Goal: Information Seeking & Learning: Learn about a topic

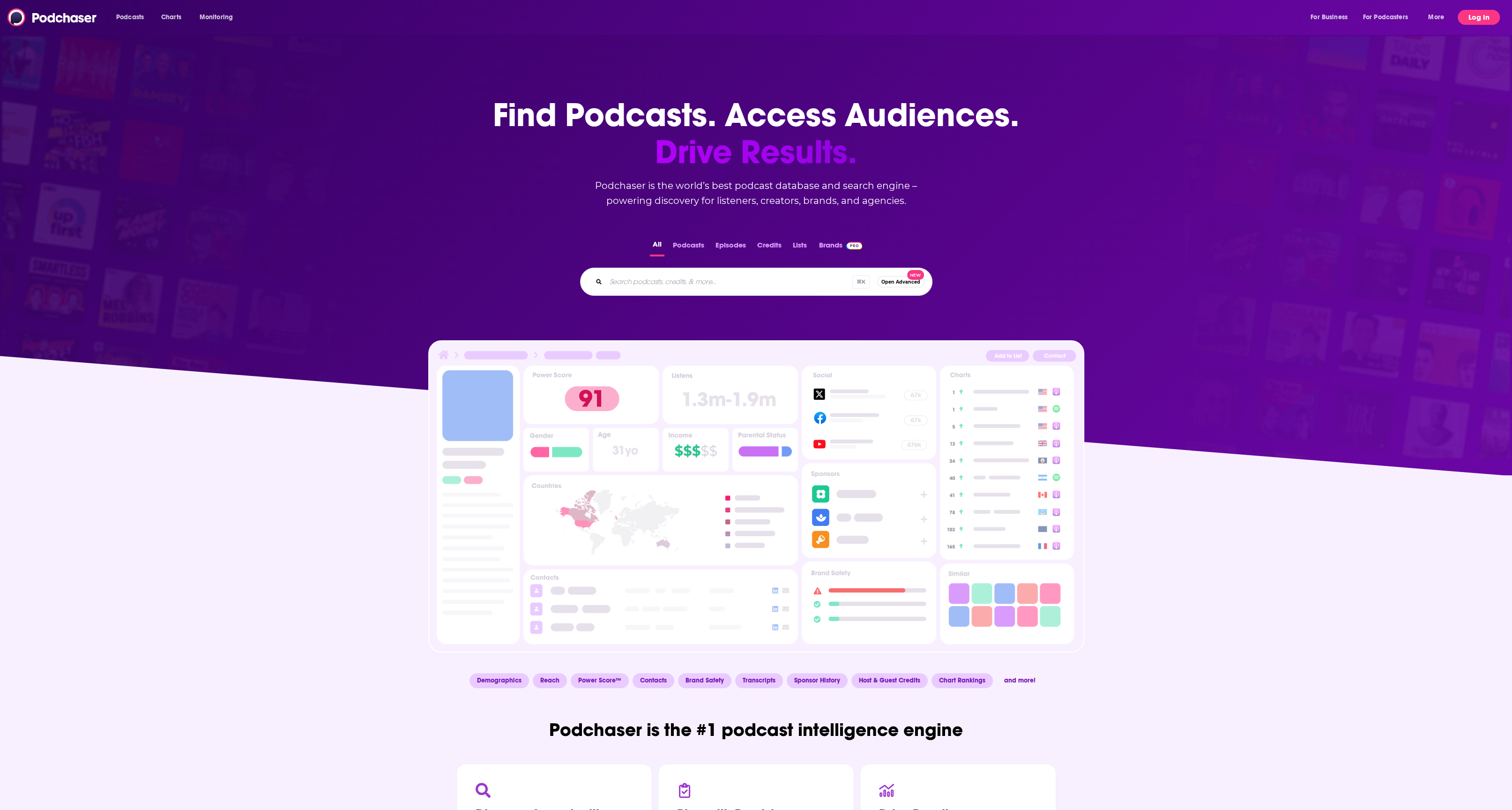
click at [1477, 17] on button "Log In" at bounding box center [1478, 17] width 42 height 15
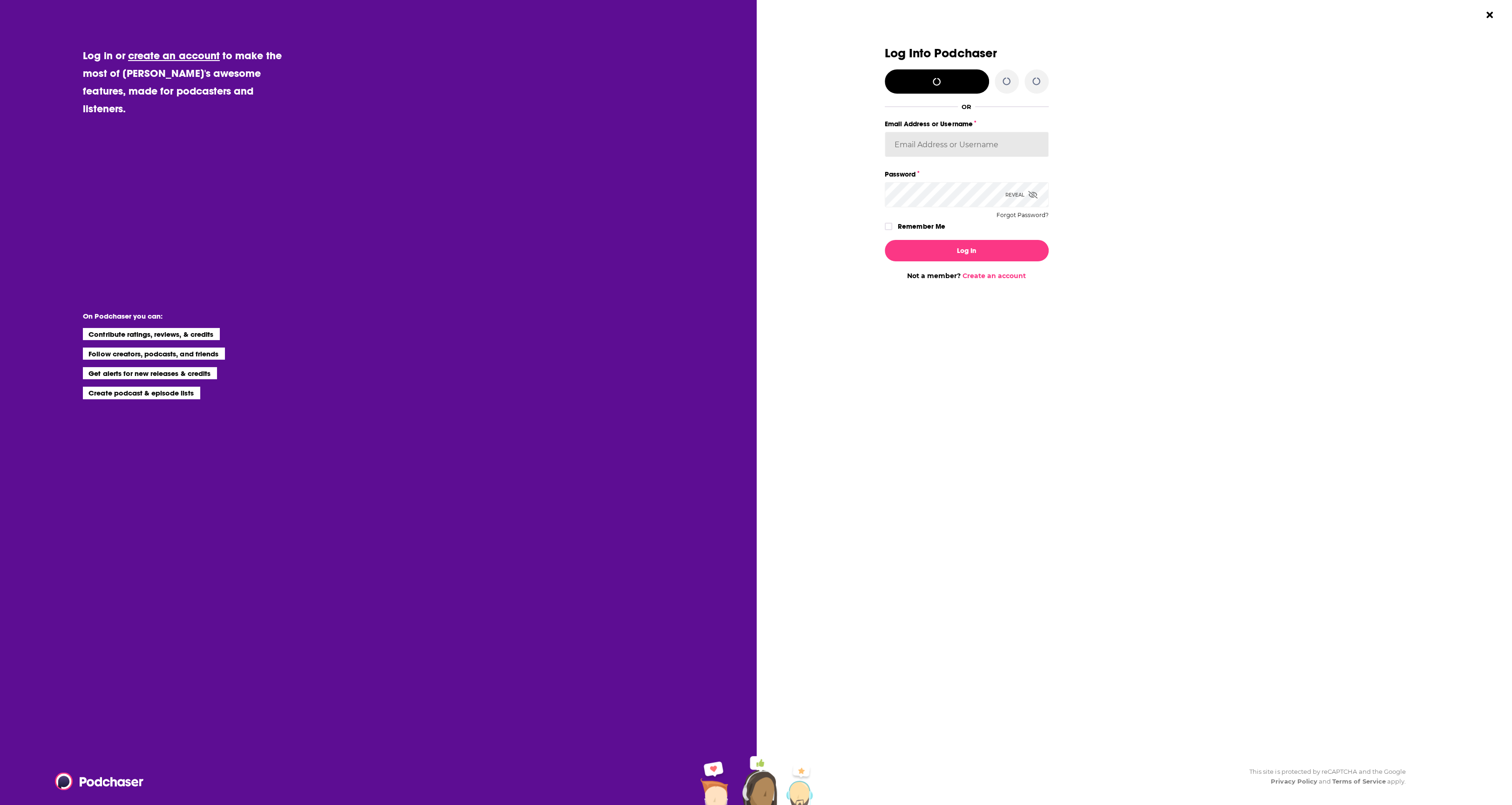
click at [918, 150] on input "Email Address or Username" at bounding box center [966, 144] width 164 height 25
type input "[PERSON_NAME][EMAIL_ADDRESS][PERSON_NAME][DOMAIN_NAME]"
click at [885, 240] on button "Log In" at bounding box center [966, 251] width 164 height 21
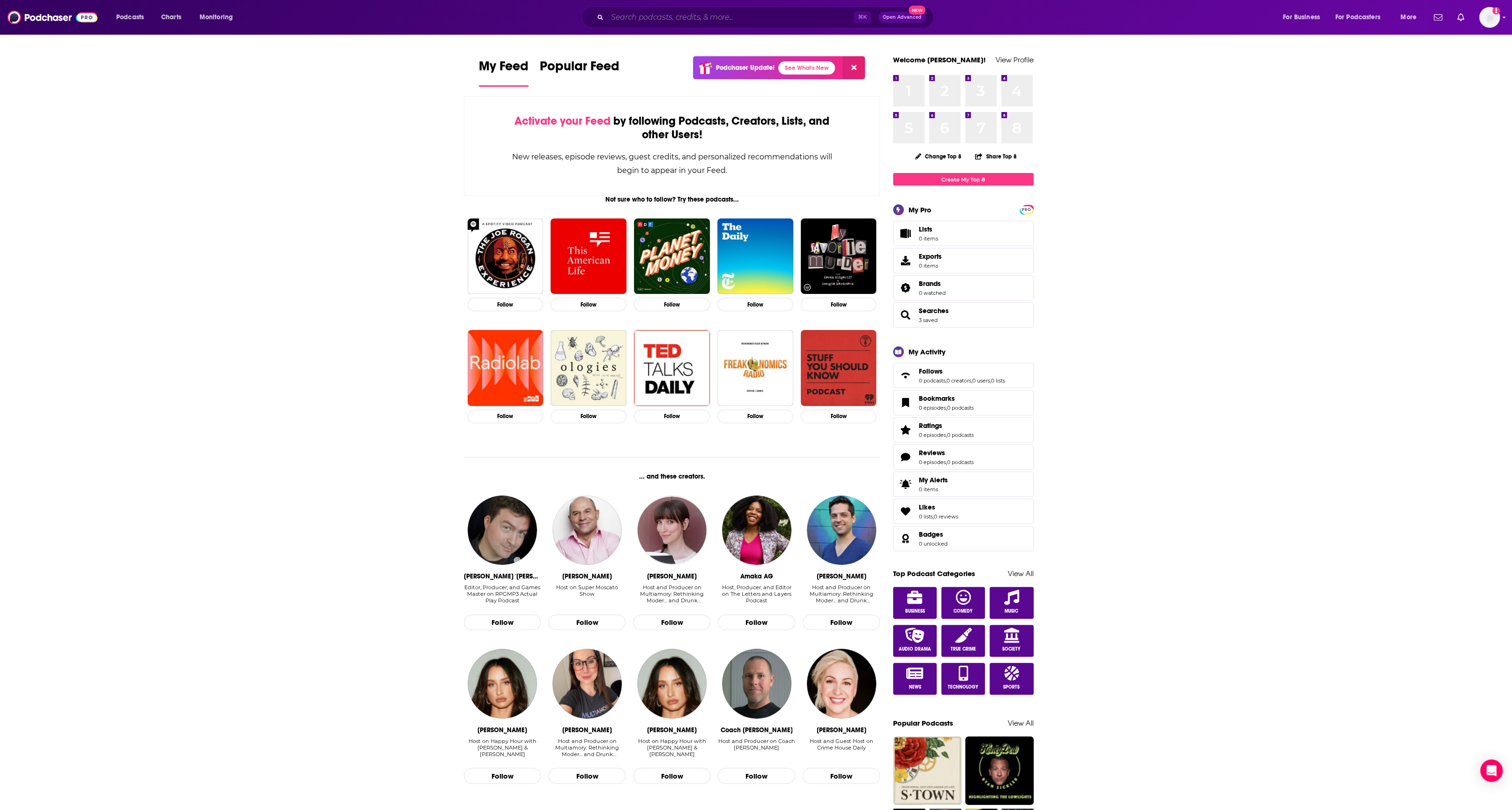
click at [625, 15] on input "Search podcasts, credits, & more..." at bounding box center [730, 17] width 246 height 15
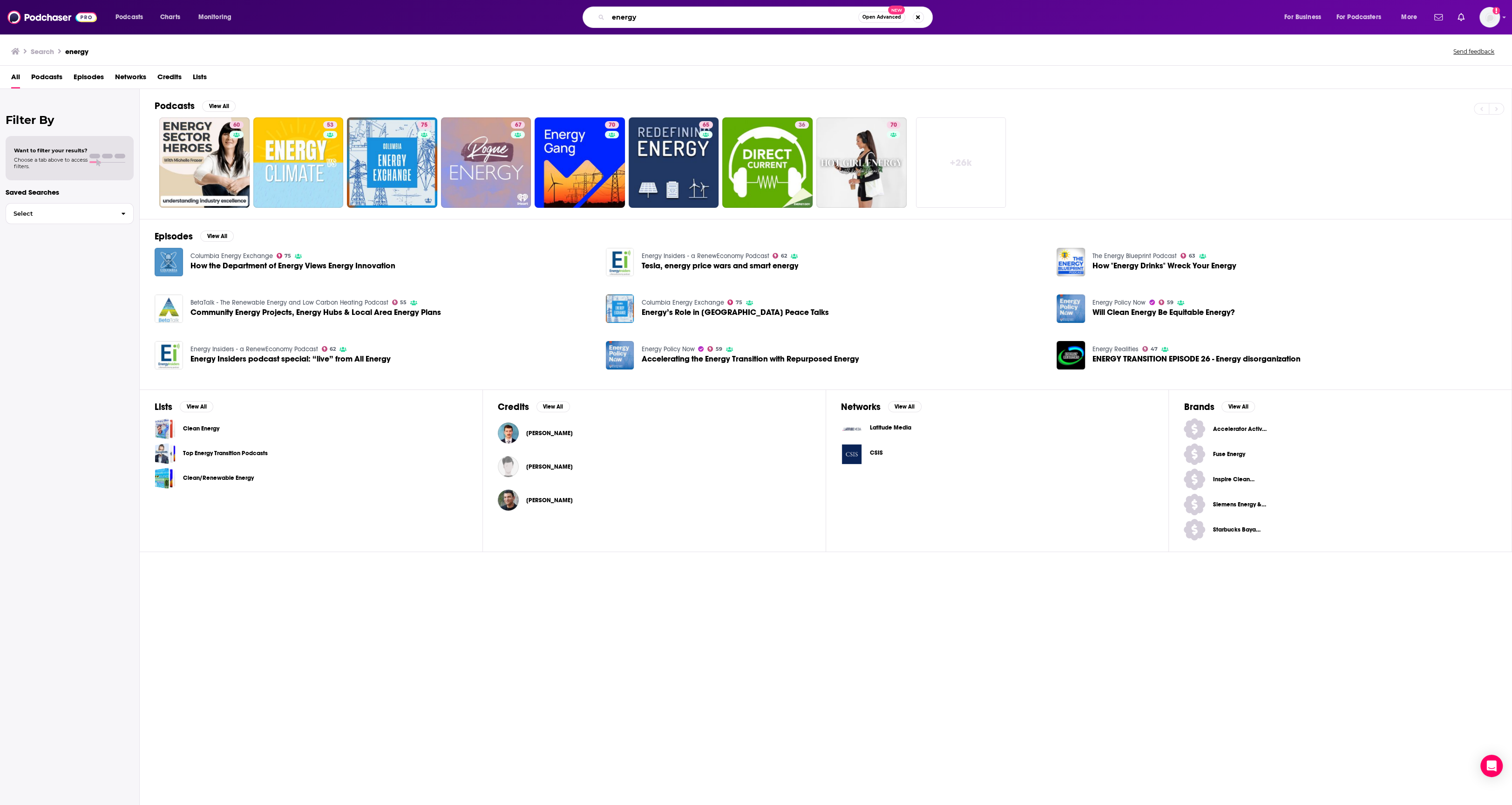
drag, startPoint x: 660, startPoint y: 16, endPoint x: 576, endPoint y: 16, distance: 84.0
click at [576, 16] on div "energy Open Advanced New" at bounding box center [766, 17] width 1016 height 21
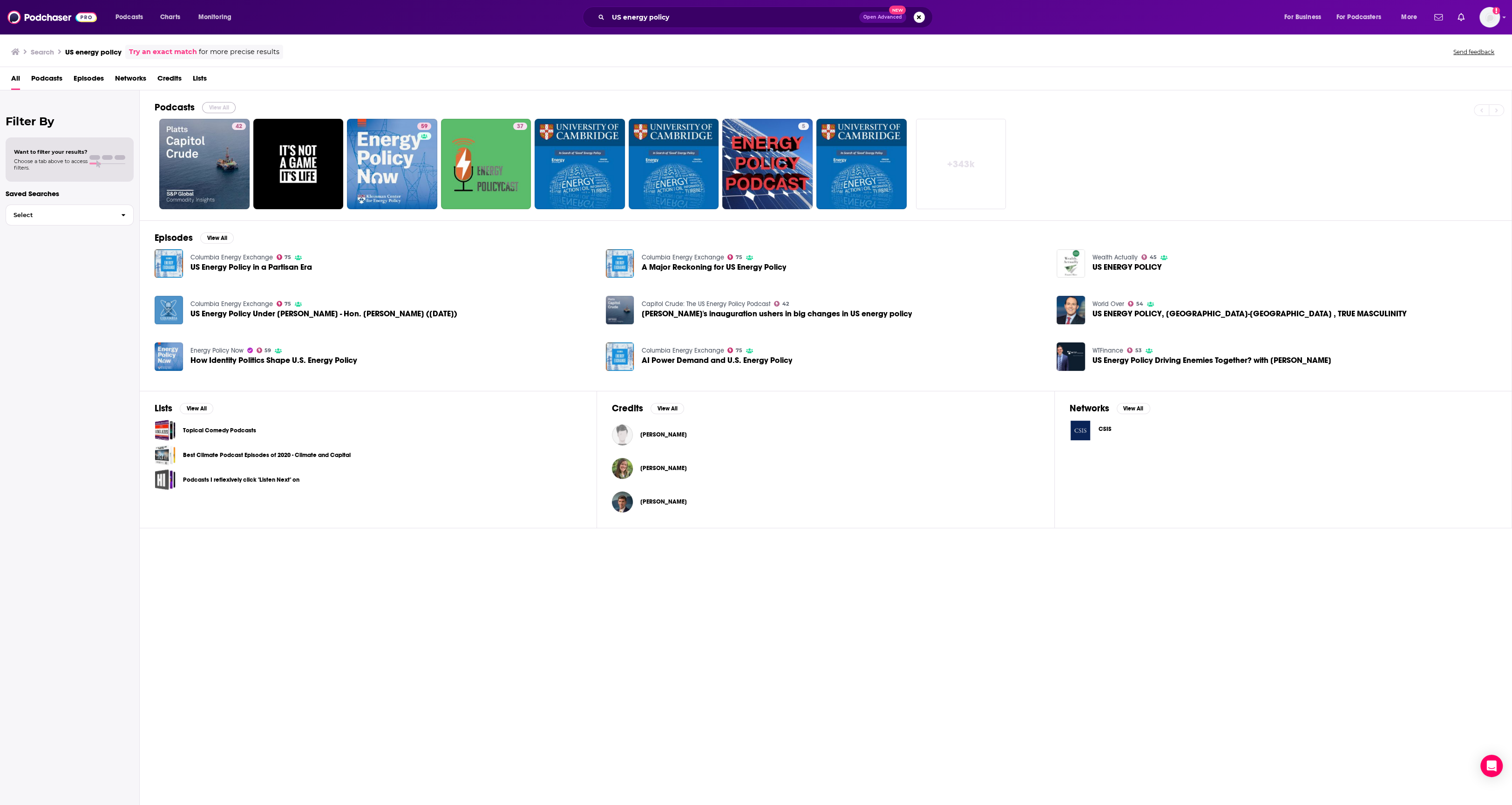
click at [214, 104] on button "View All" at bounding box center [218, 107] width 33 height 11
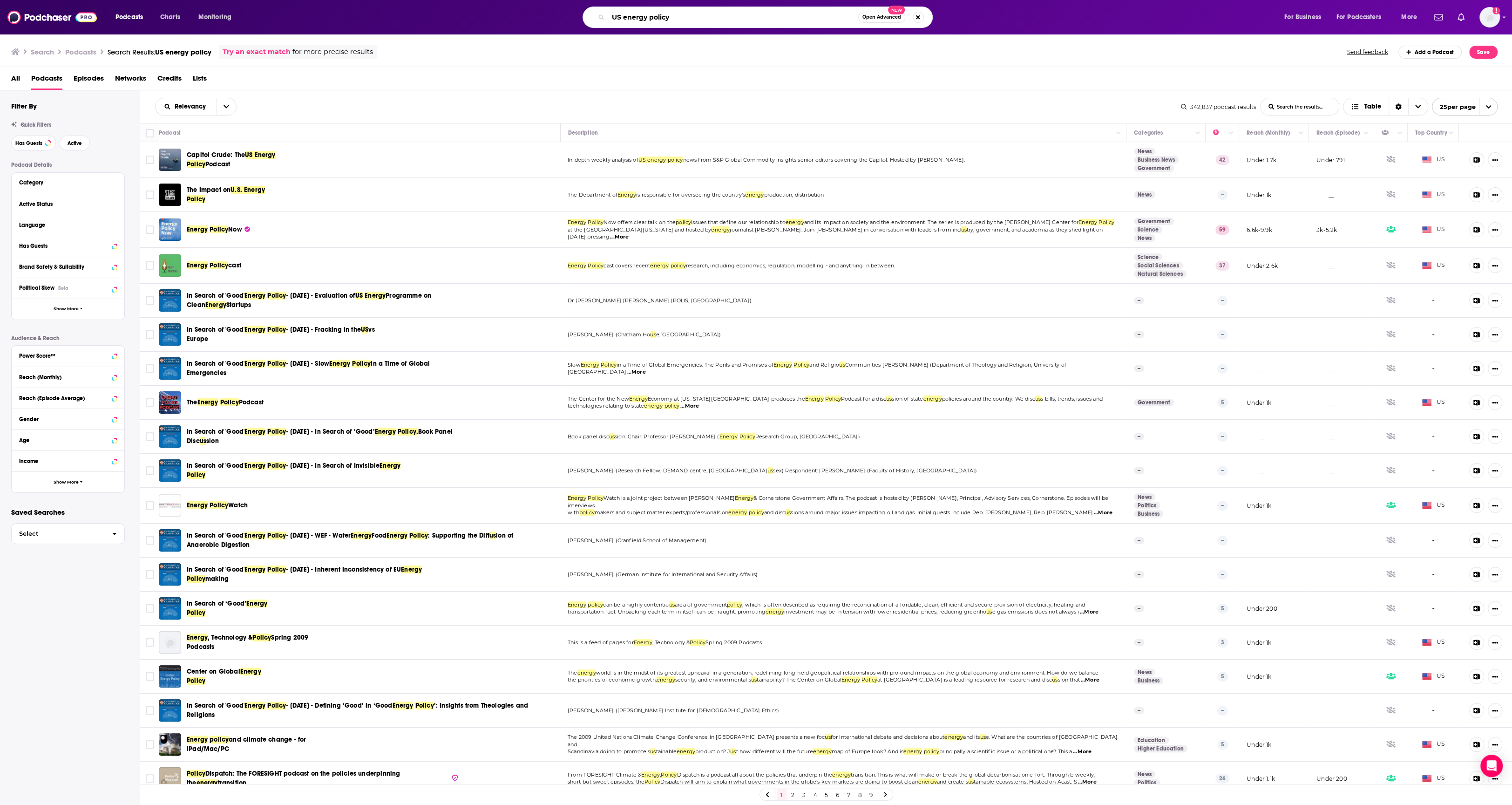
click at [687, 15] on input "US energy policy" at bounding box center [733, 17] width 250 height 15
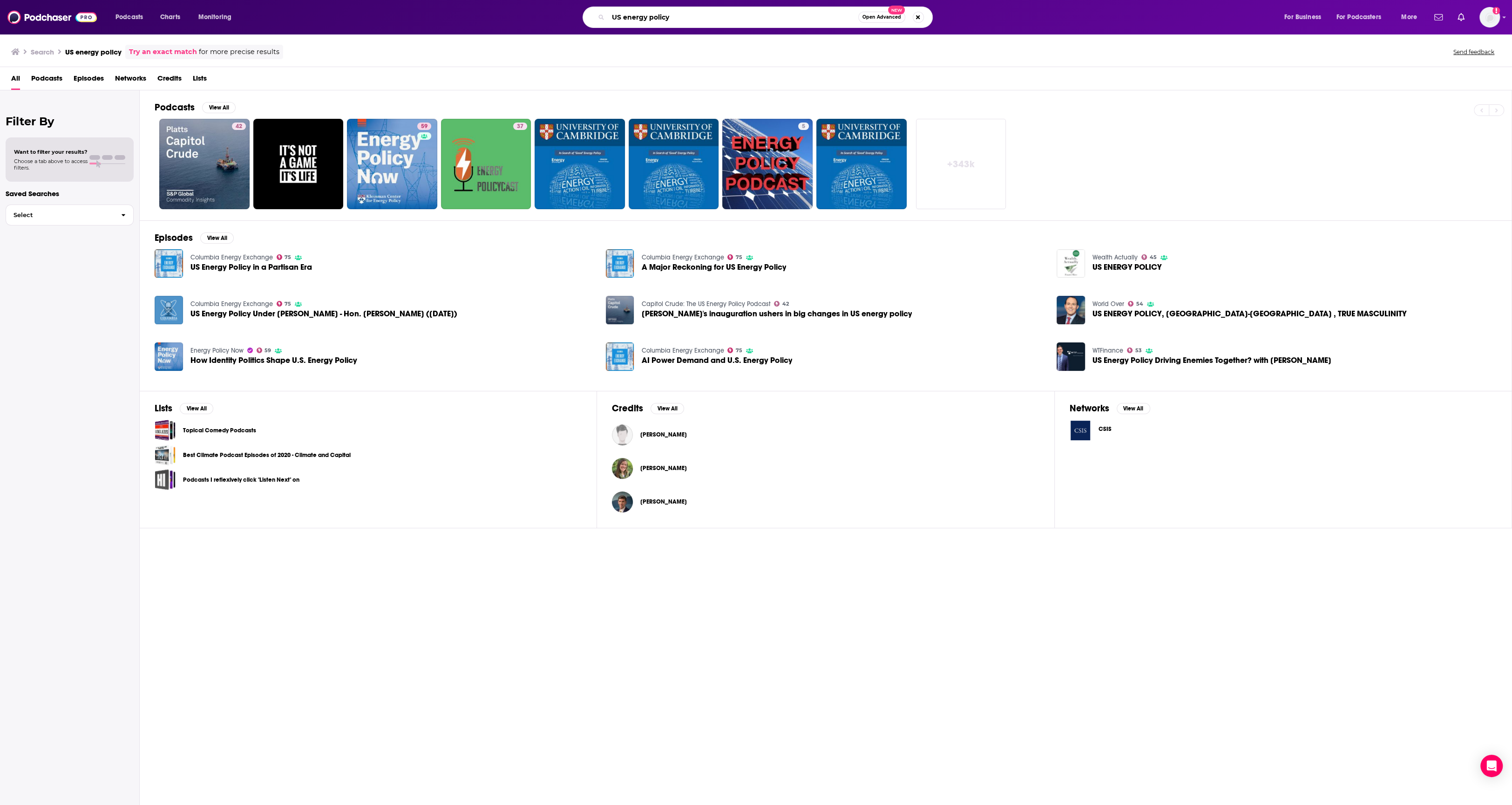
drag, startPoint x: 635, startPoint y: 15, endPoint x: 603, endPoint y: 17, distance: 32.1
click at [603, 17] on div "US energy policy Open Advanced New" at bounding box center [757, 17] width 350 height 21
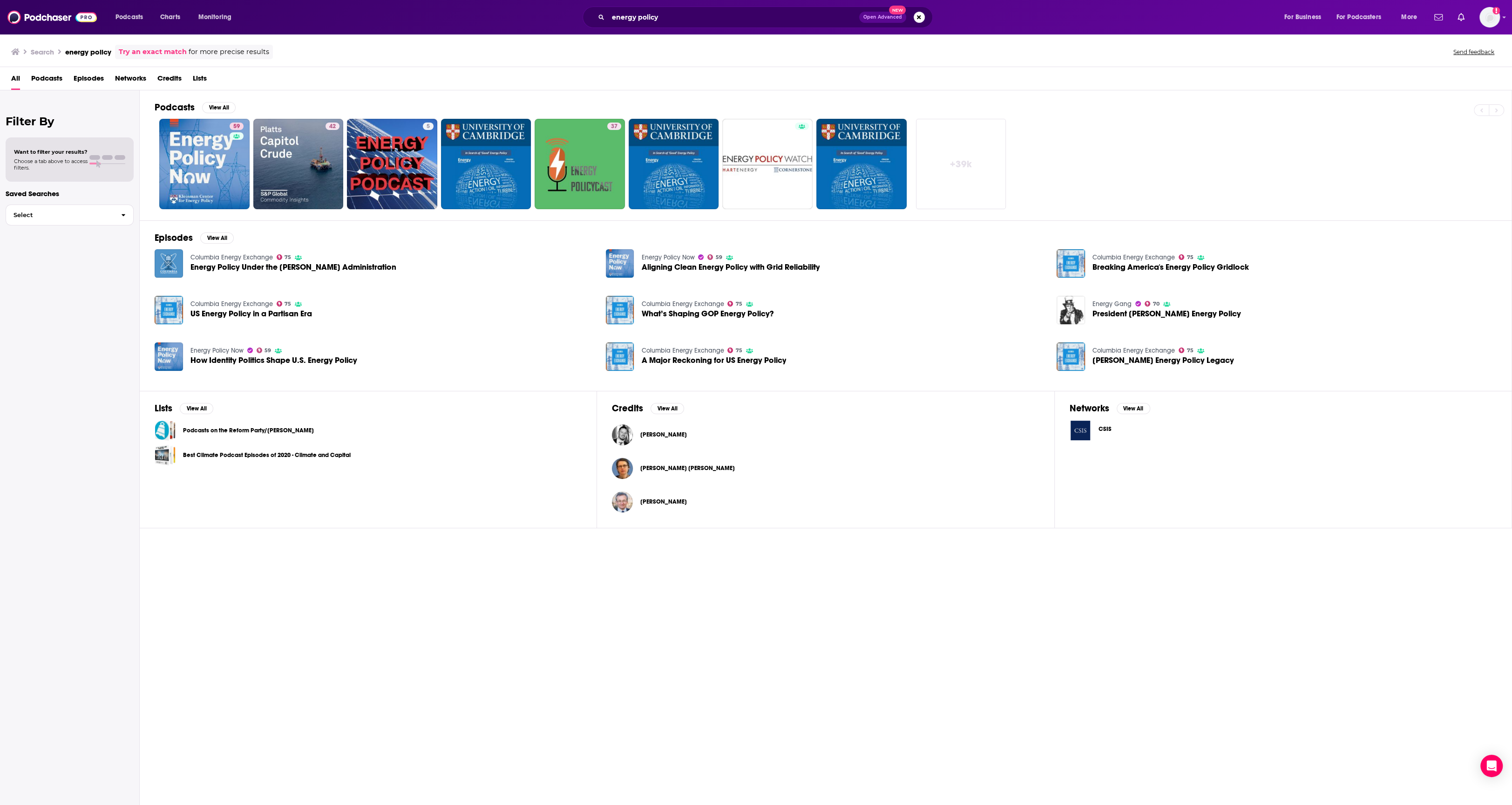
click at [957, 193] on link "+ 39k" at bounding box center [961, 164] width 90 height 90
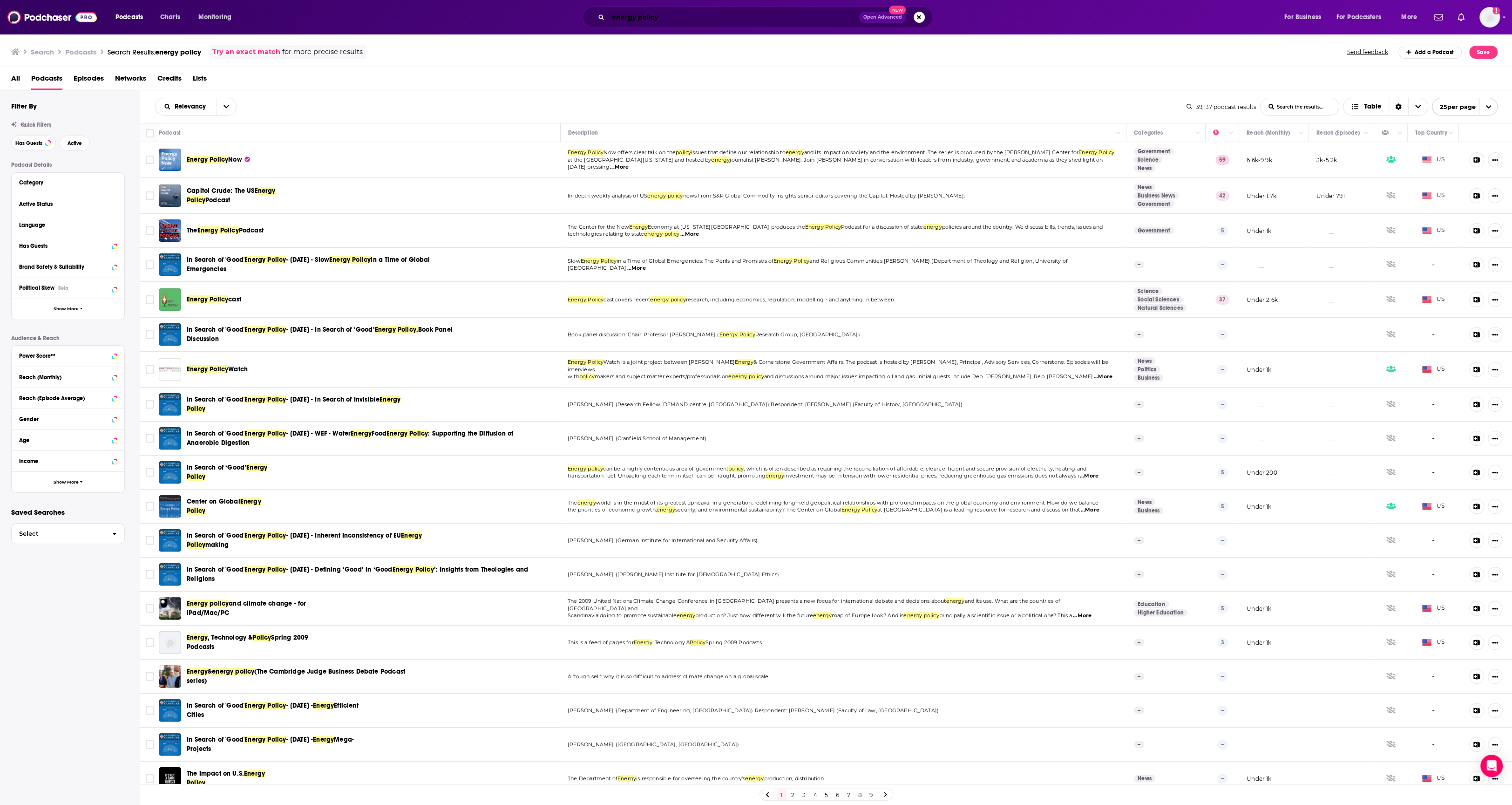
click at [652, 17] on input "energy policy" at bounding box center [734, 17] width 251 height 15
drag, startPoint x: 681, startPoint y: 19, endPoint x: 673, endPoint y: 19, distance: 8.0
click at [627, 17] on input "energy policy" at bounding box center [733, 17] width 250 height 15
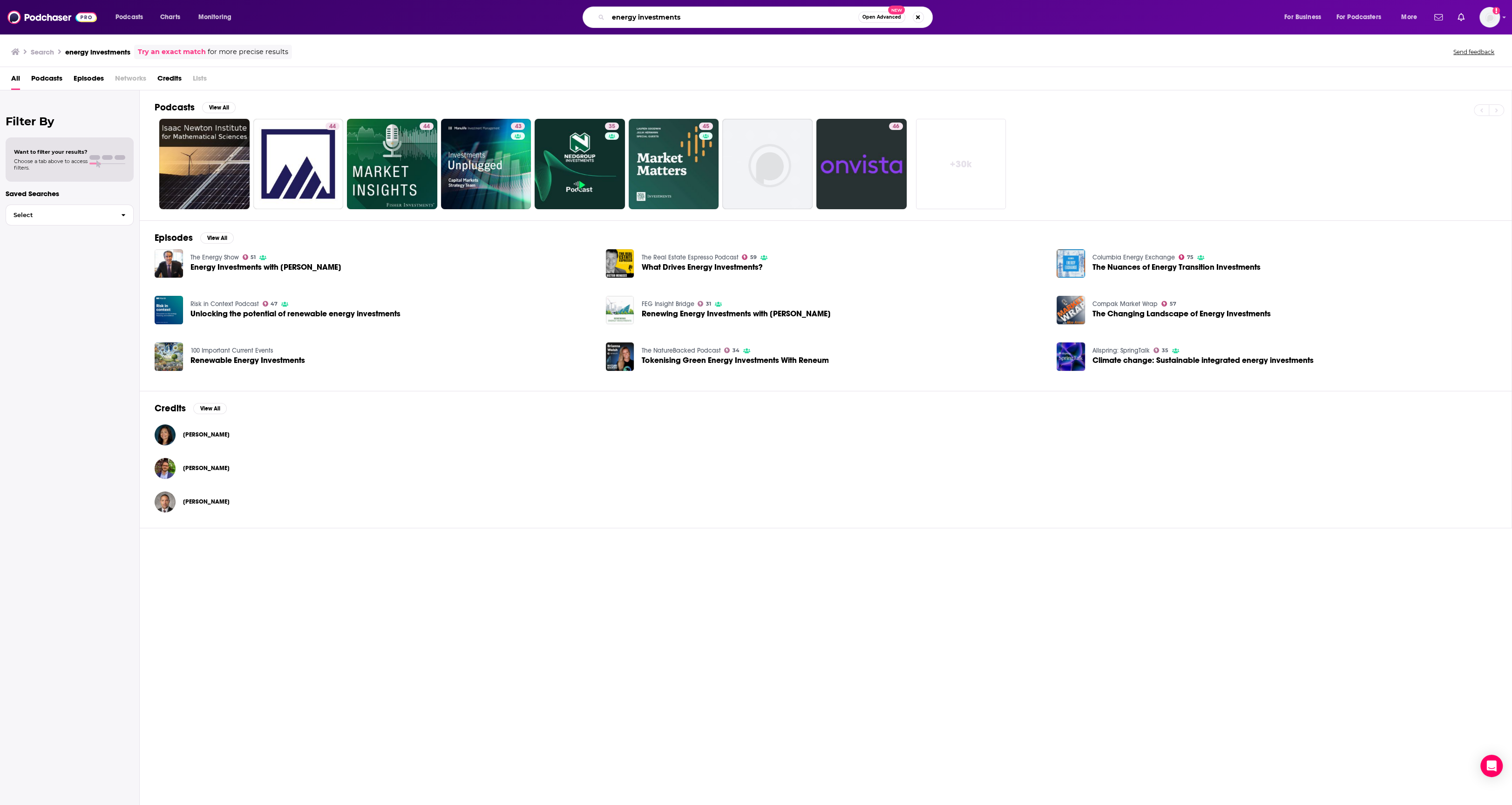
drag, startPoint x: 681, startPoint y: 17, endPoint x: 582, endPoint y: 15, distance: 99.0
click at [582, 15] on div "energy investments Open Advanced New" at bounding box center [757, 17] width 350 height 21
type input "BloomberhNEd Switched on"
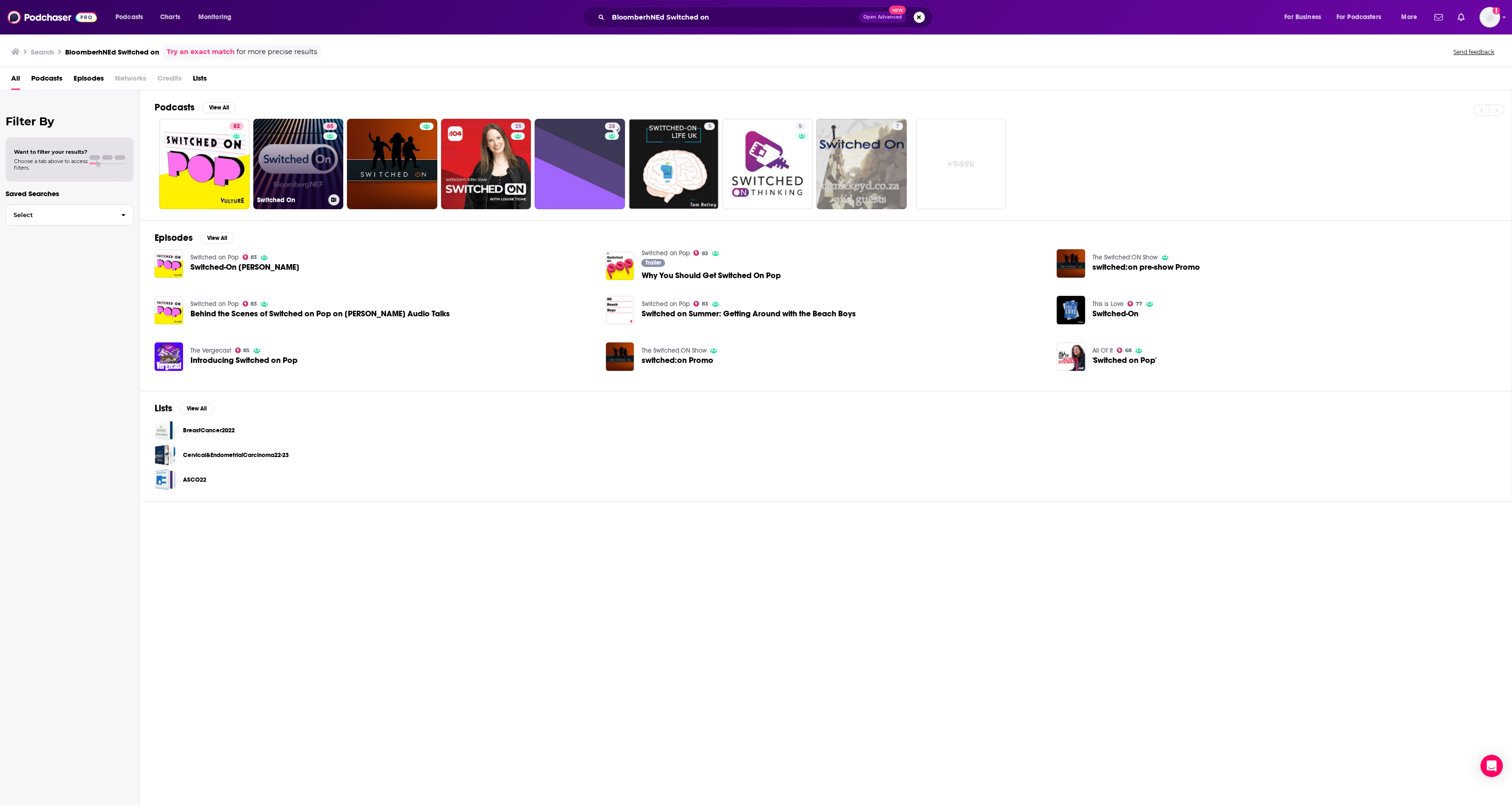
click at [304, 174] on link "65 Switched On" at bounding box center [299, 164] width 90 height 90
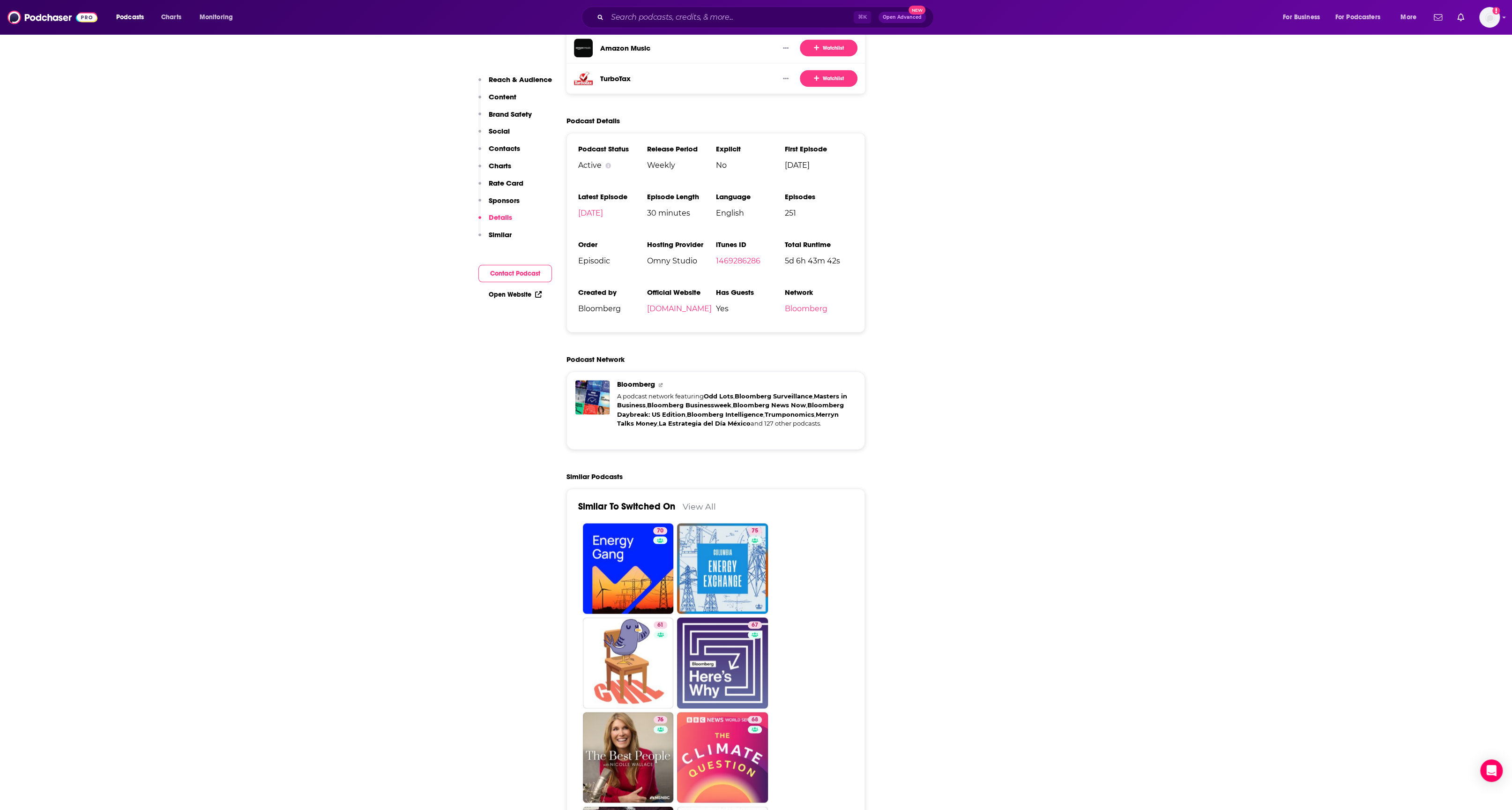
scroll to position [1839, 0]
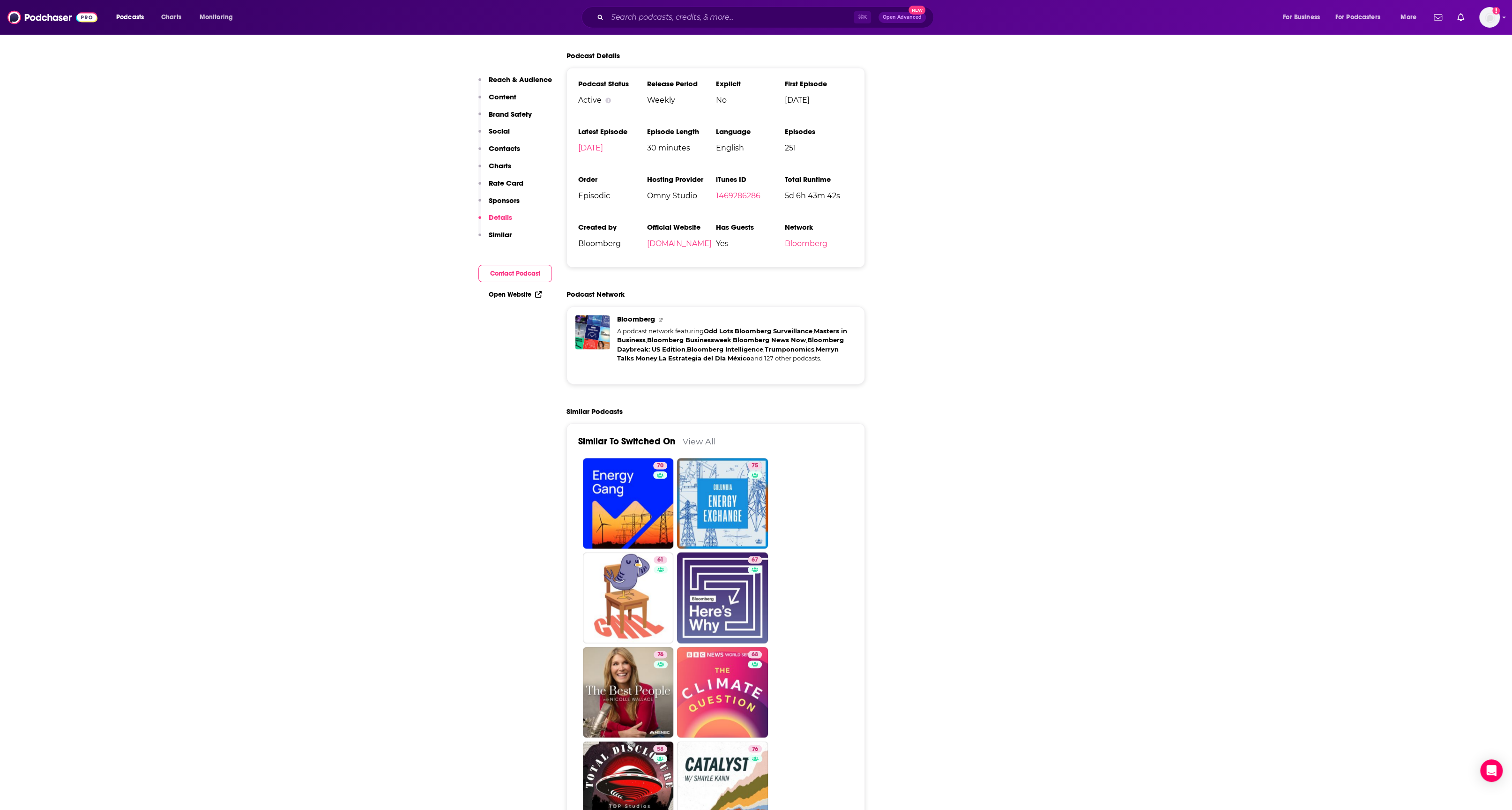
click at [699, 436] on link "View All" at bounding box center [699, 441] width 33 height 10
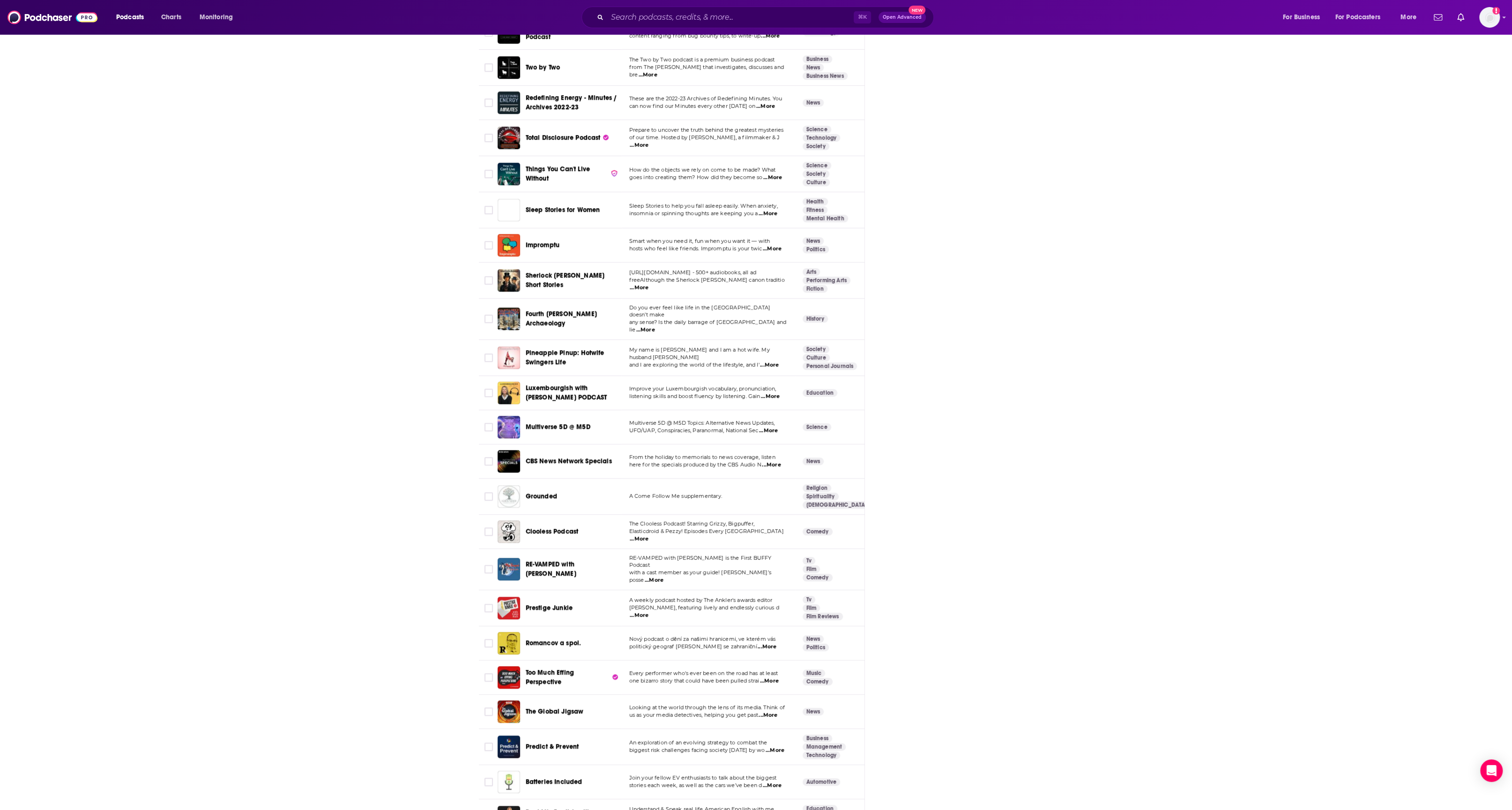
scroll to position [1401, 0]
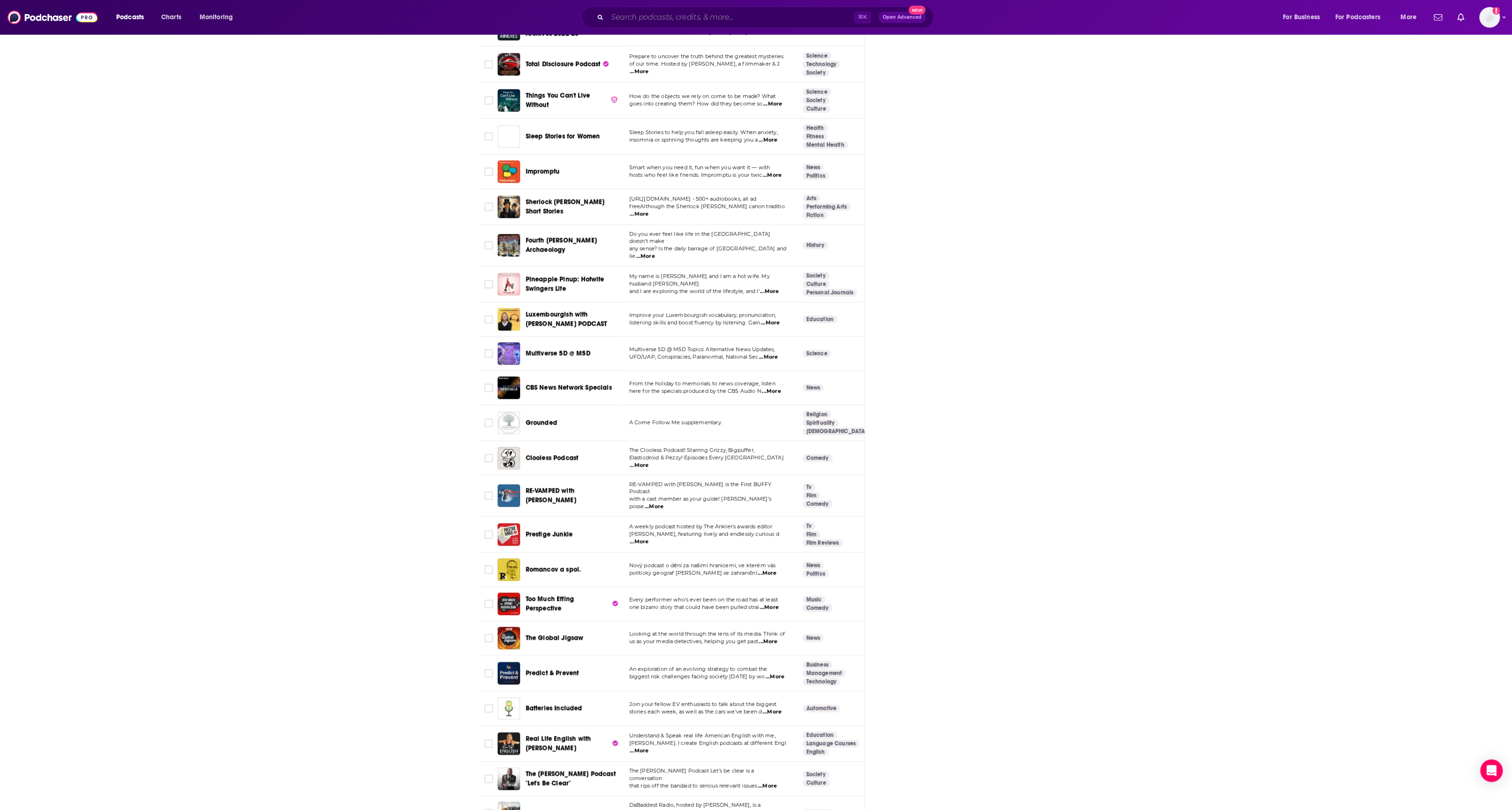
click at [662, 21] on input "Search podcasts, credits, & more..." at bounding box center [730, 17] width 246 height 15
type input "S&P energy evolution"
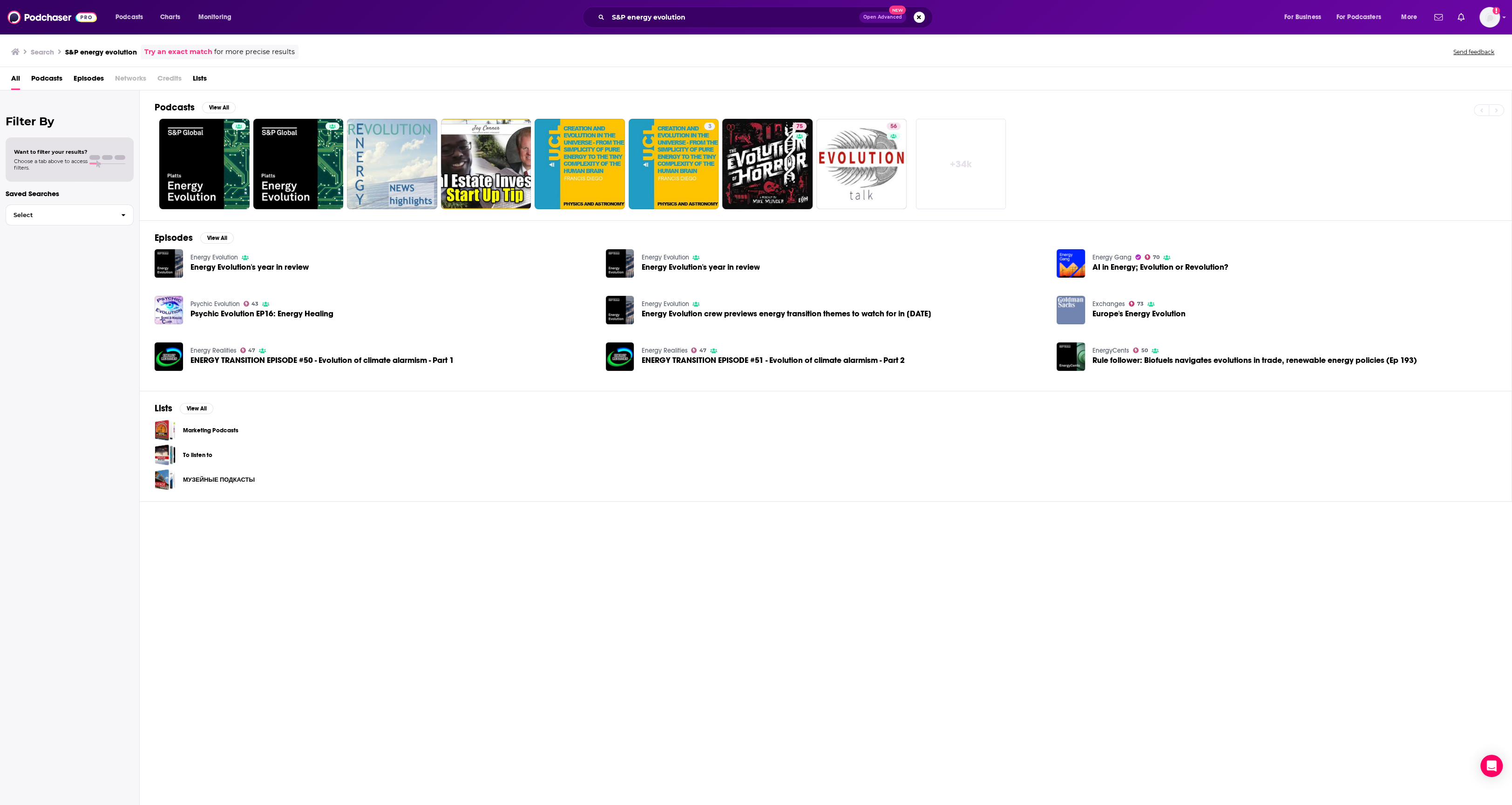
click at [227, 267] on span "Energy Evolution's year in review" at bounding box center [249, 267] width 119 height 8
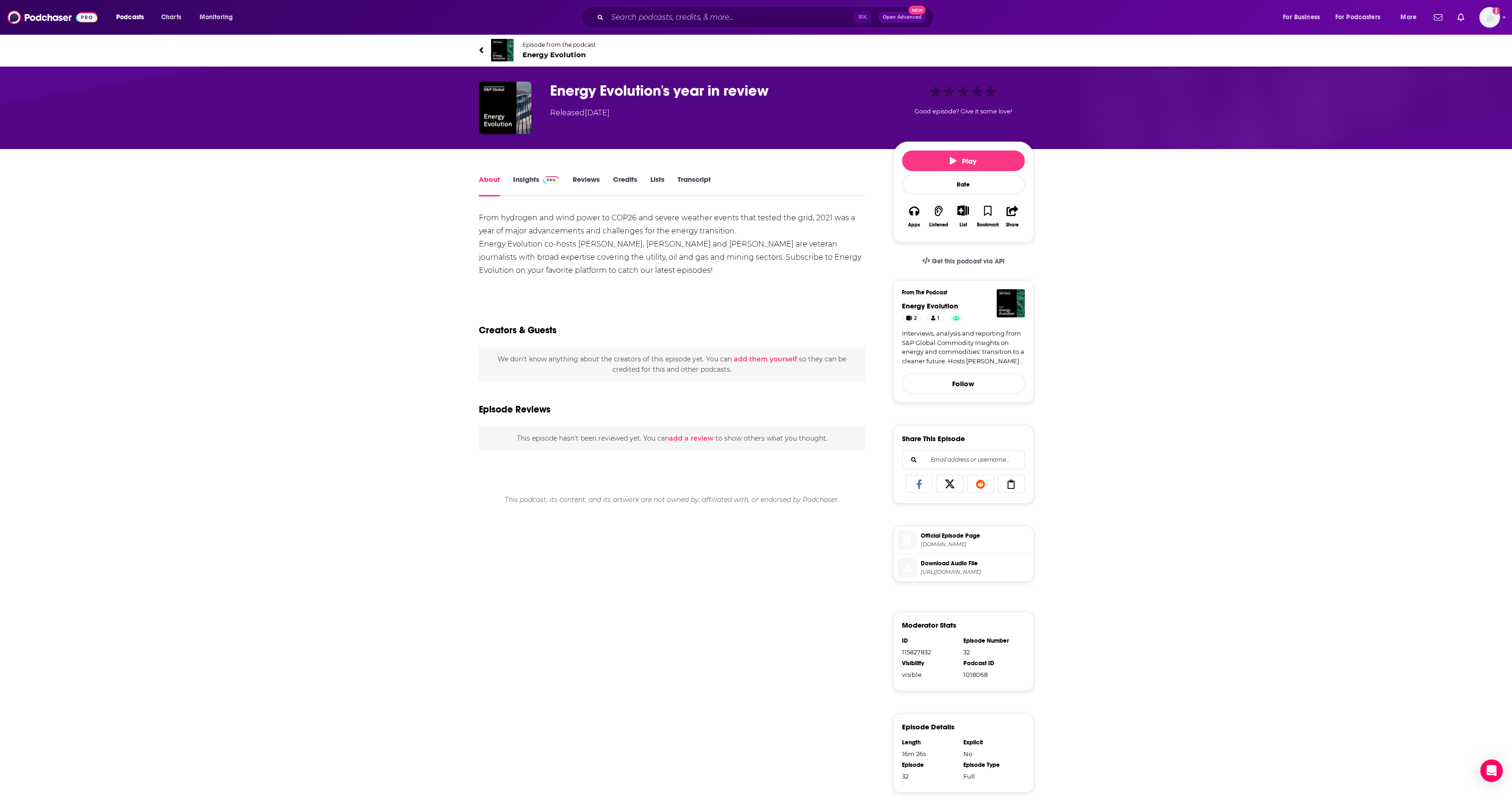
click at [518, 186] on link "Insights" at bounding box center [536, 186] width 47 height 21
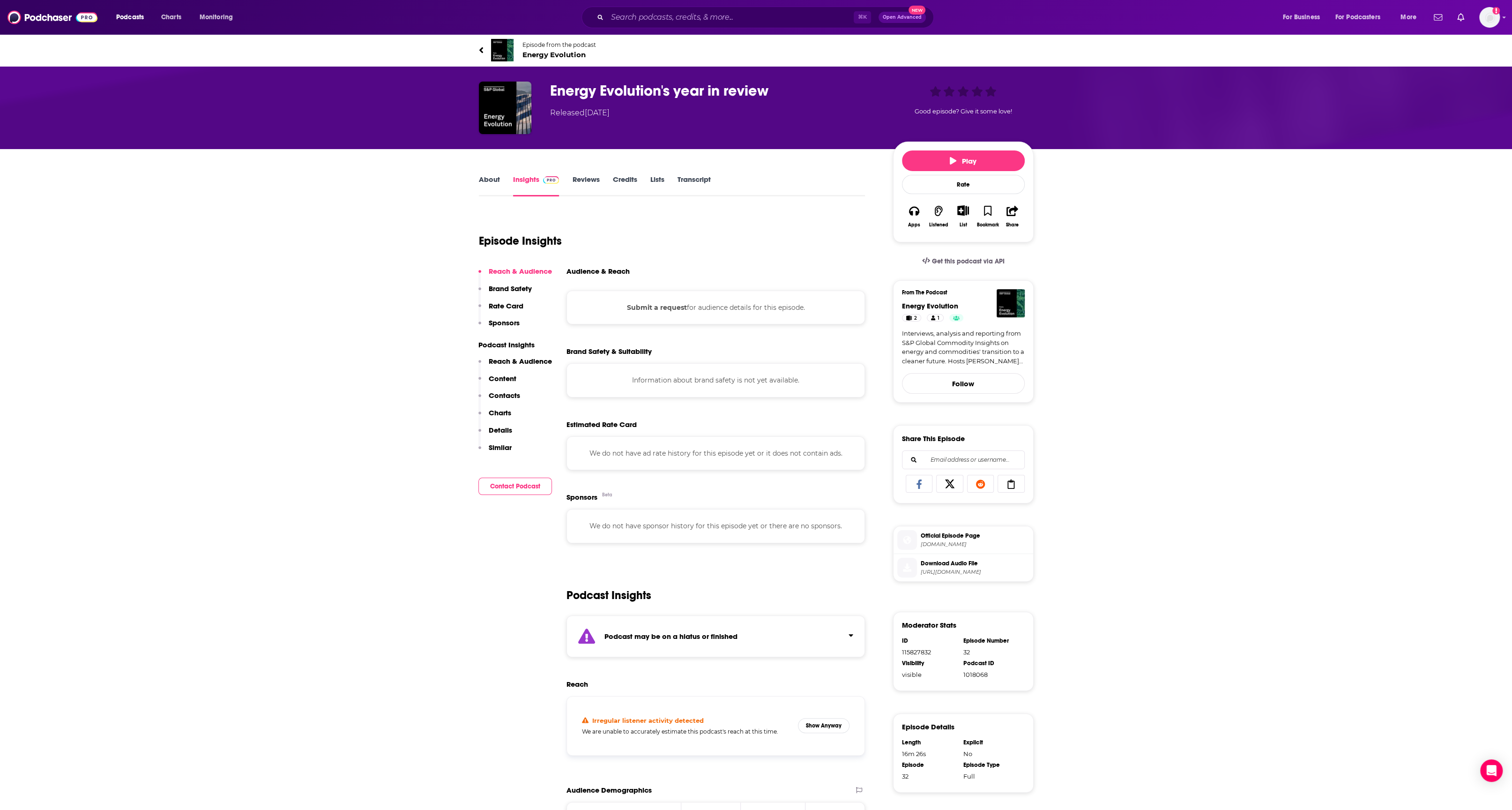
click at [496, 184] on link "About" at bounding box center [490, 186] width 21 height 21
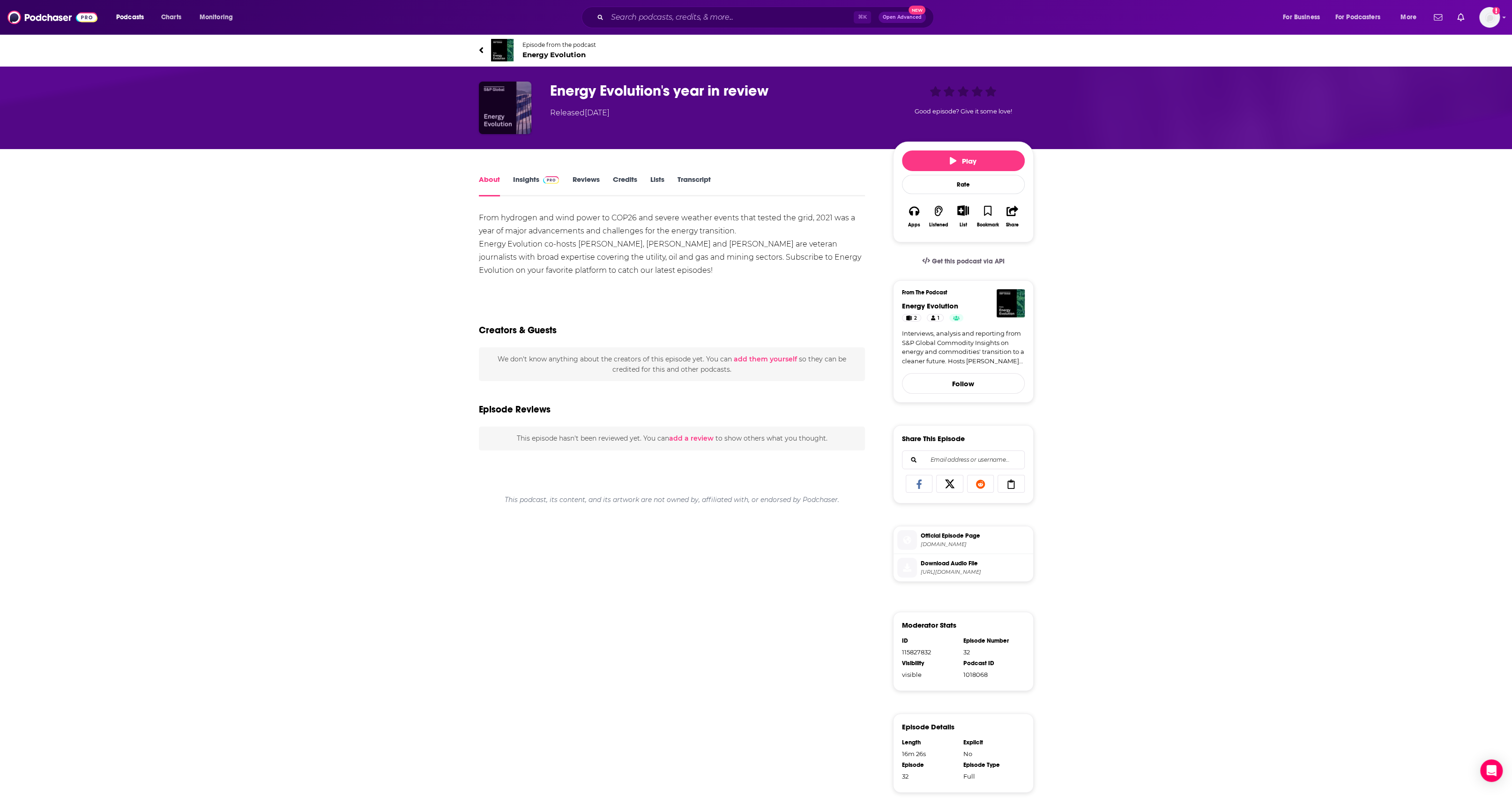
click at [523, 93] on img "Energy Evolution's year in review" at bounding box center [505, 108] width 53 height 53
click at [523, 50] on span "Episode from the podcast Energy Evolution" at bounding box center [559, 50] width 74 height 18
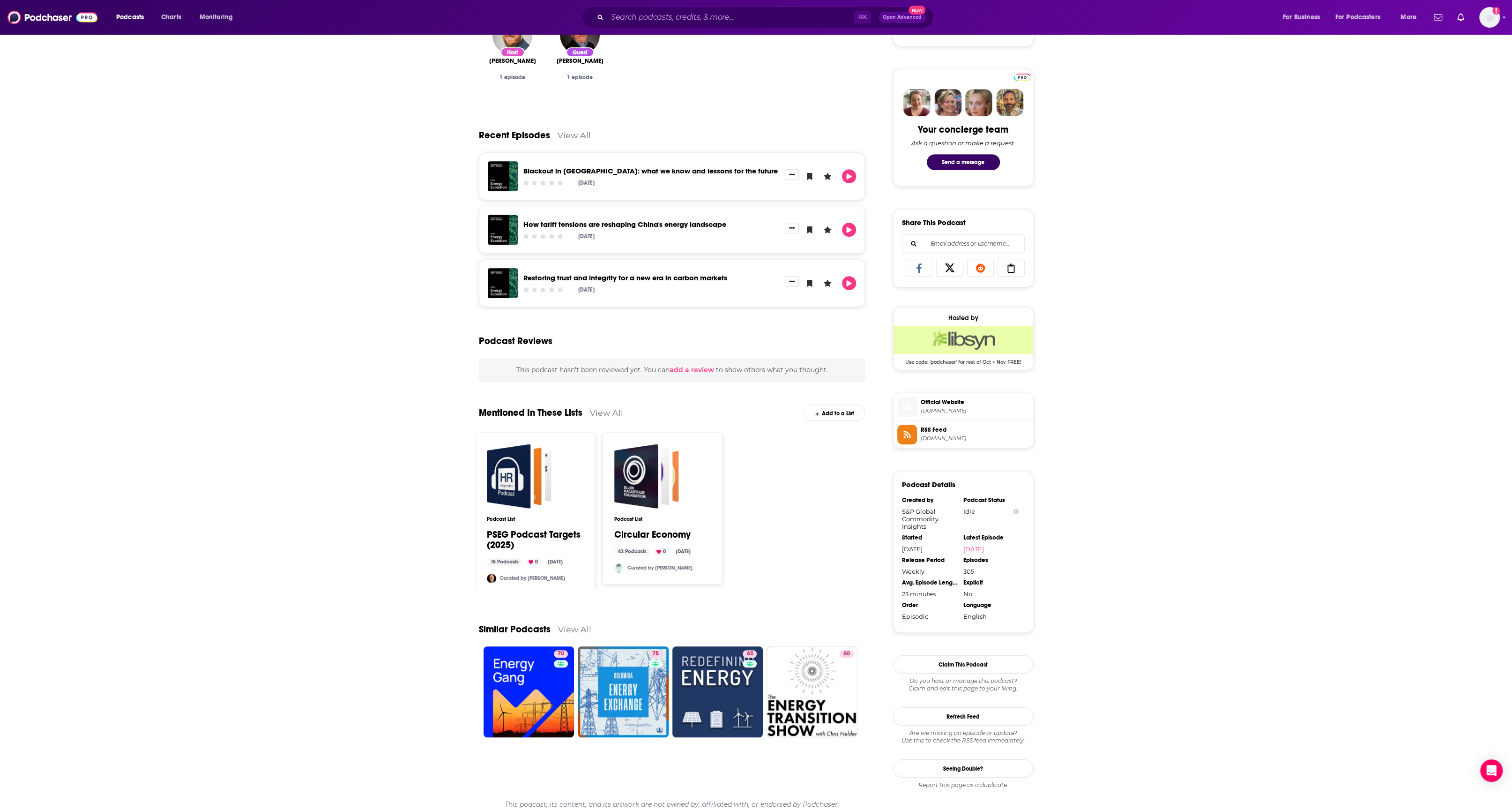
scroll to position [417, 0]
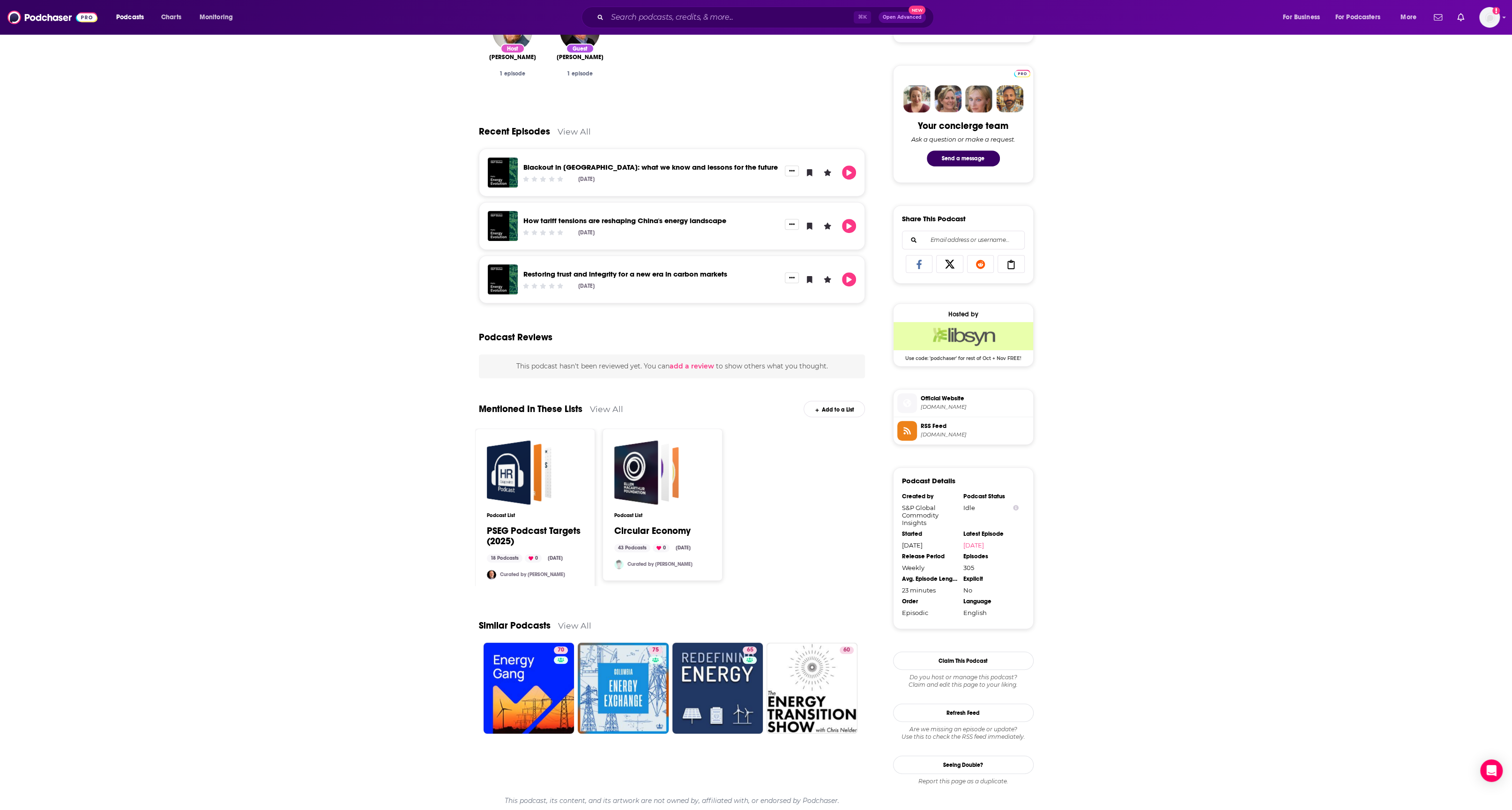
click at [575, 626] on link "View All" at bounding box center [575, 625] width 33 height 10
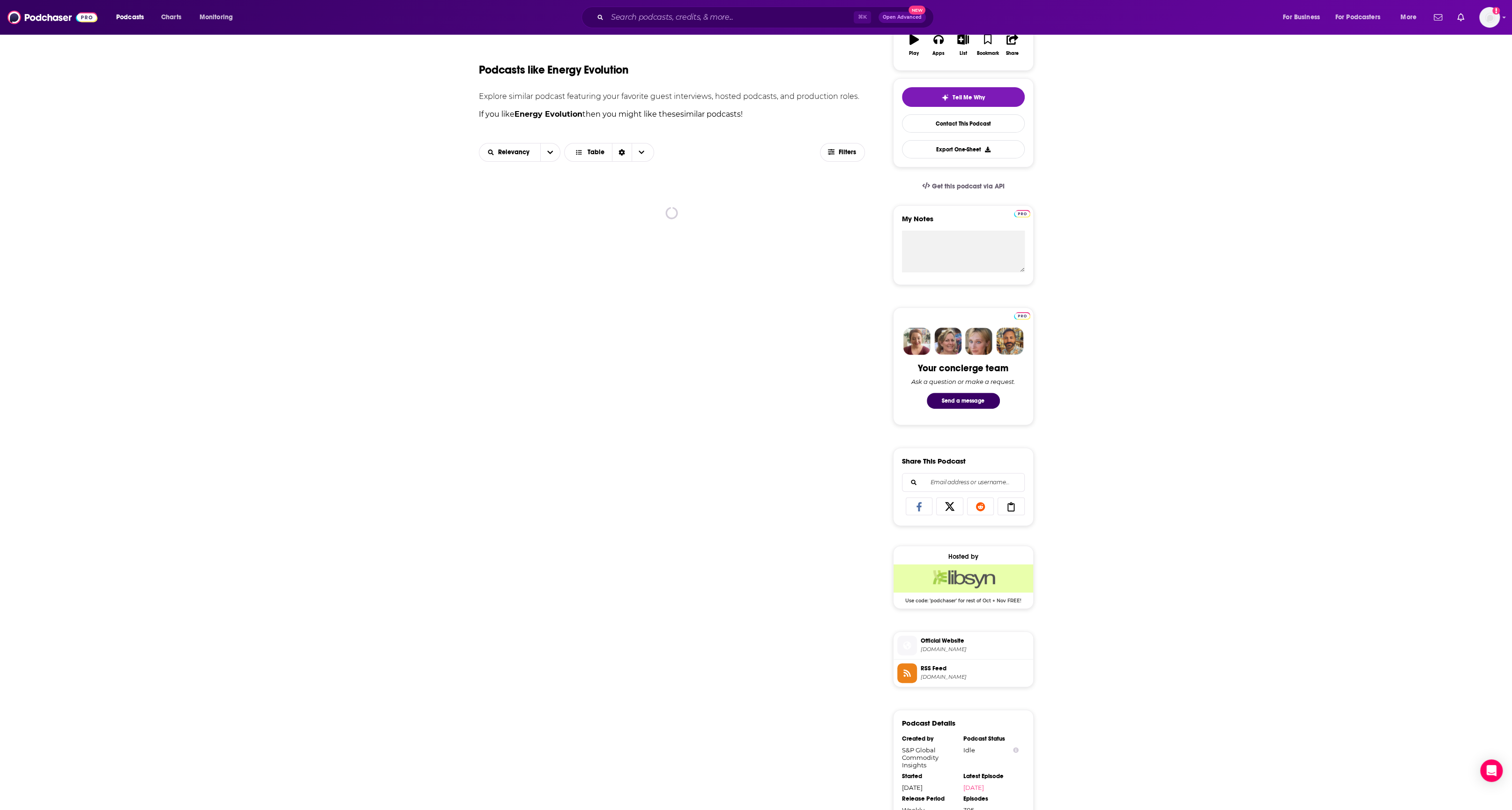
scroll to position [177, 0]
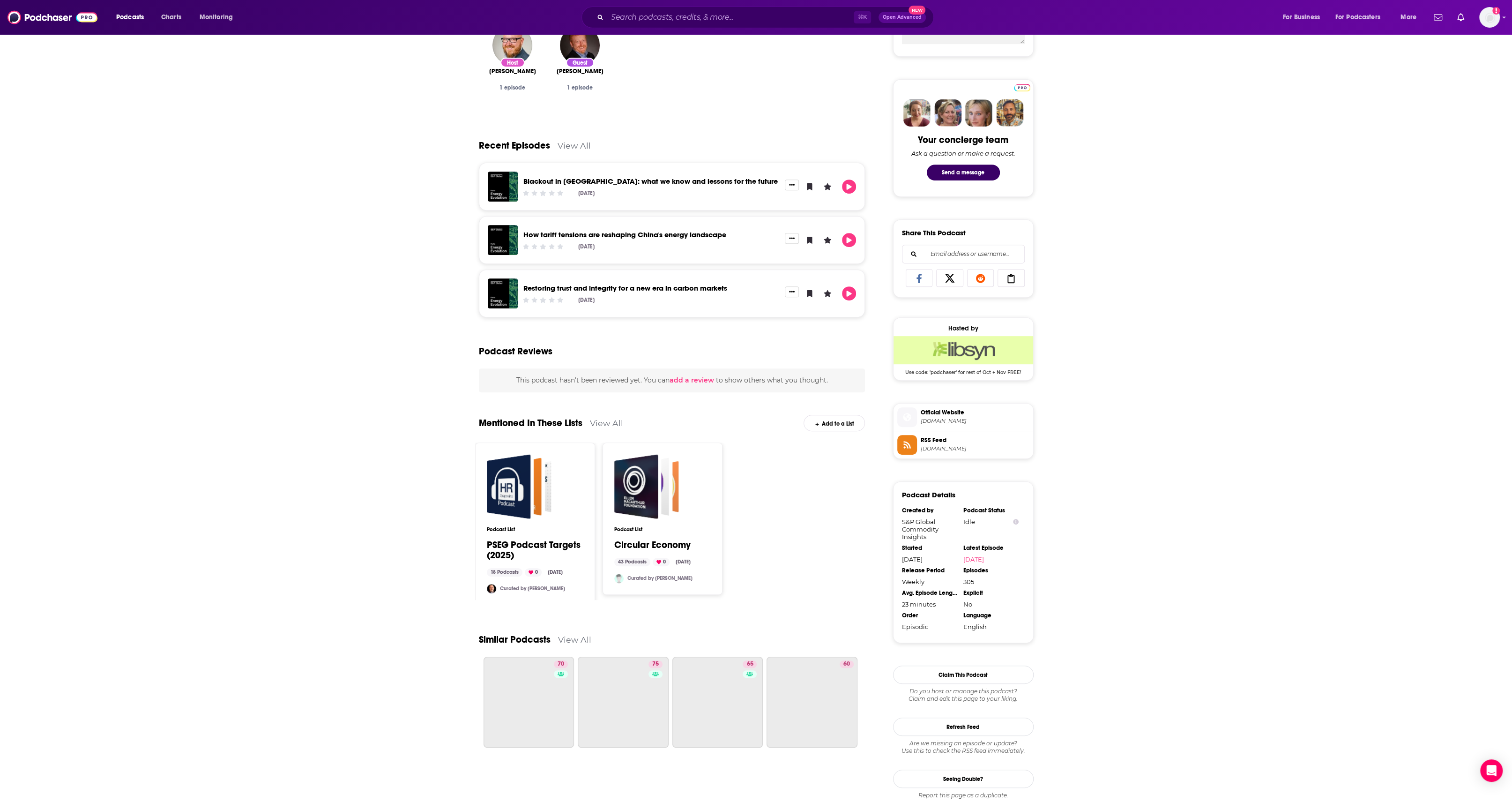
scroll to position [417, 0]
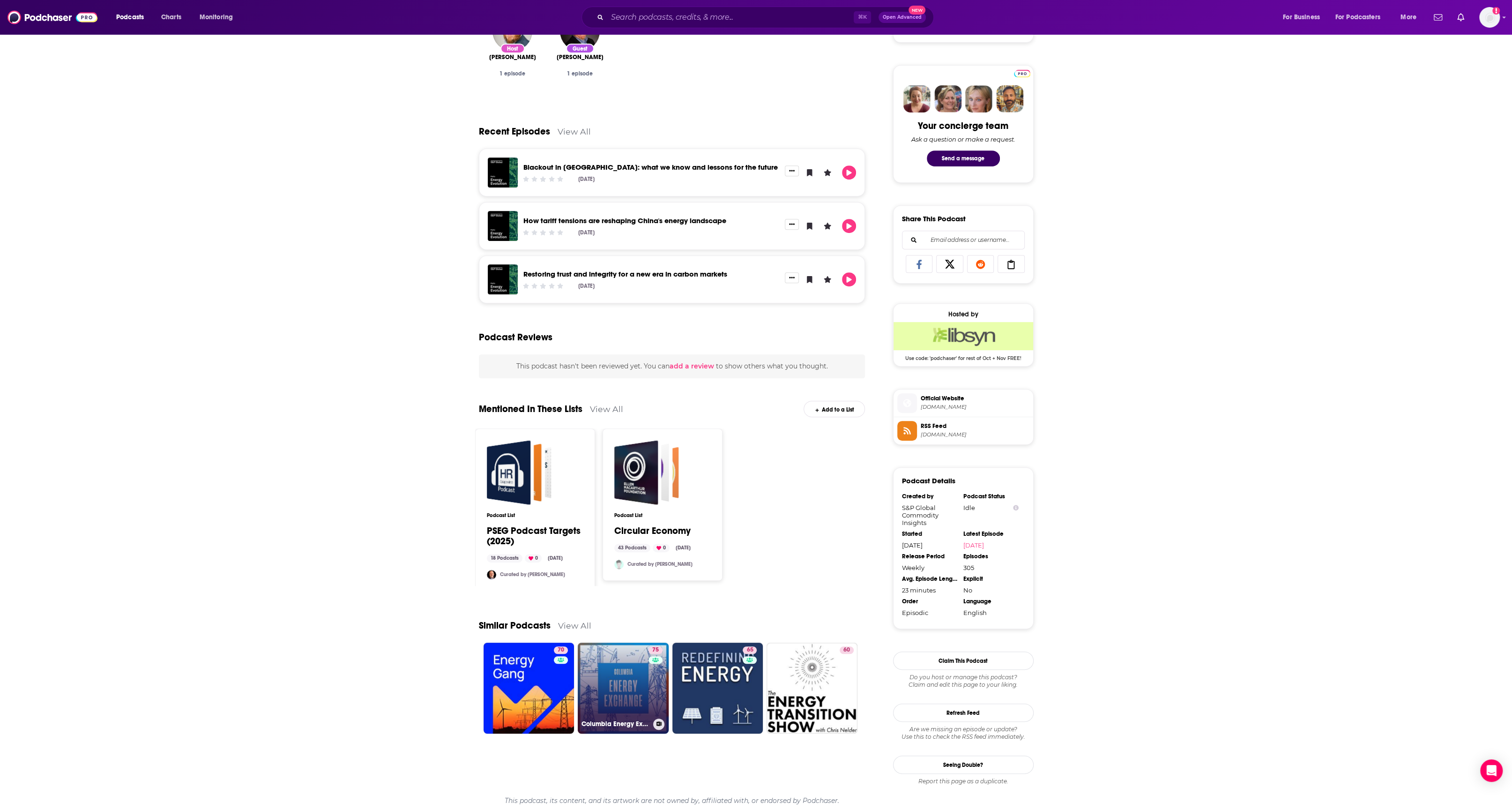
click at [616, 688] on link "75 Columbia Energy Exchange" at bounding box center [623, 688] width 91 height 91
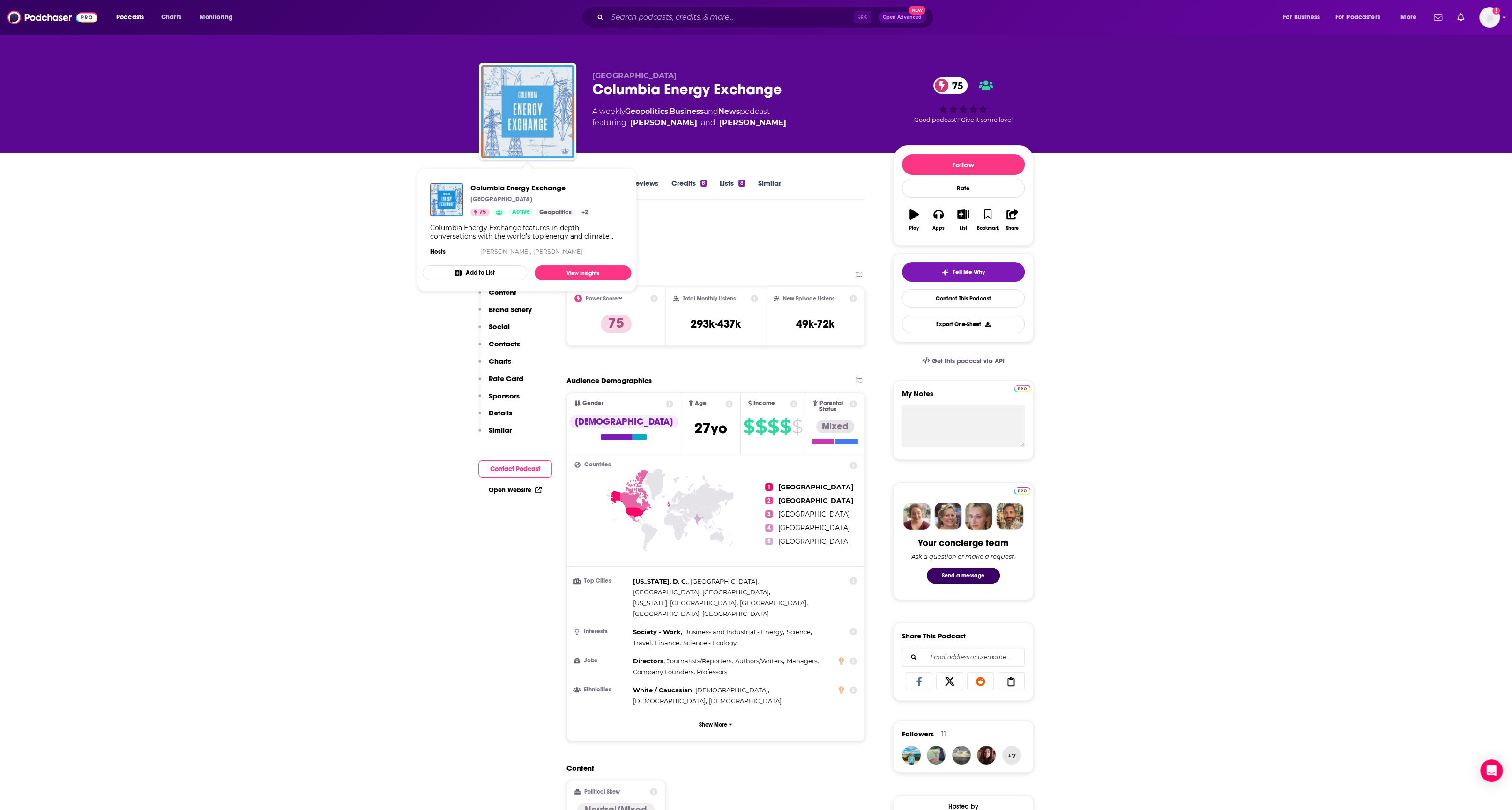
click at [531, 103] on img "Columbia Energy Exchange" at bounding box center [527, 111] width 94 height 94
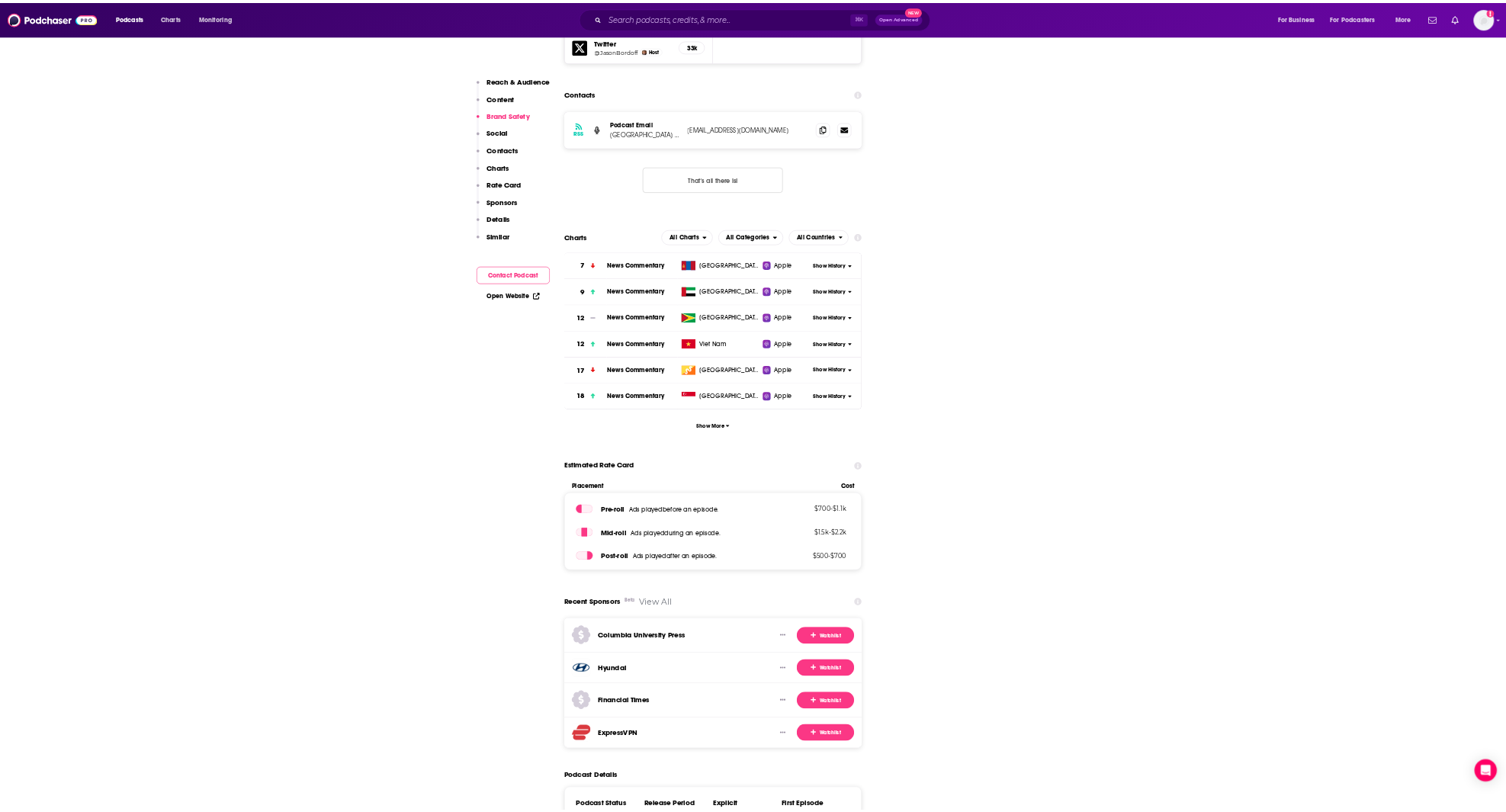
scroll to position [2147, 0]
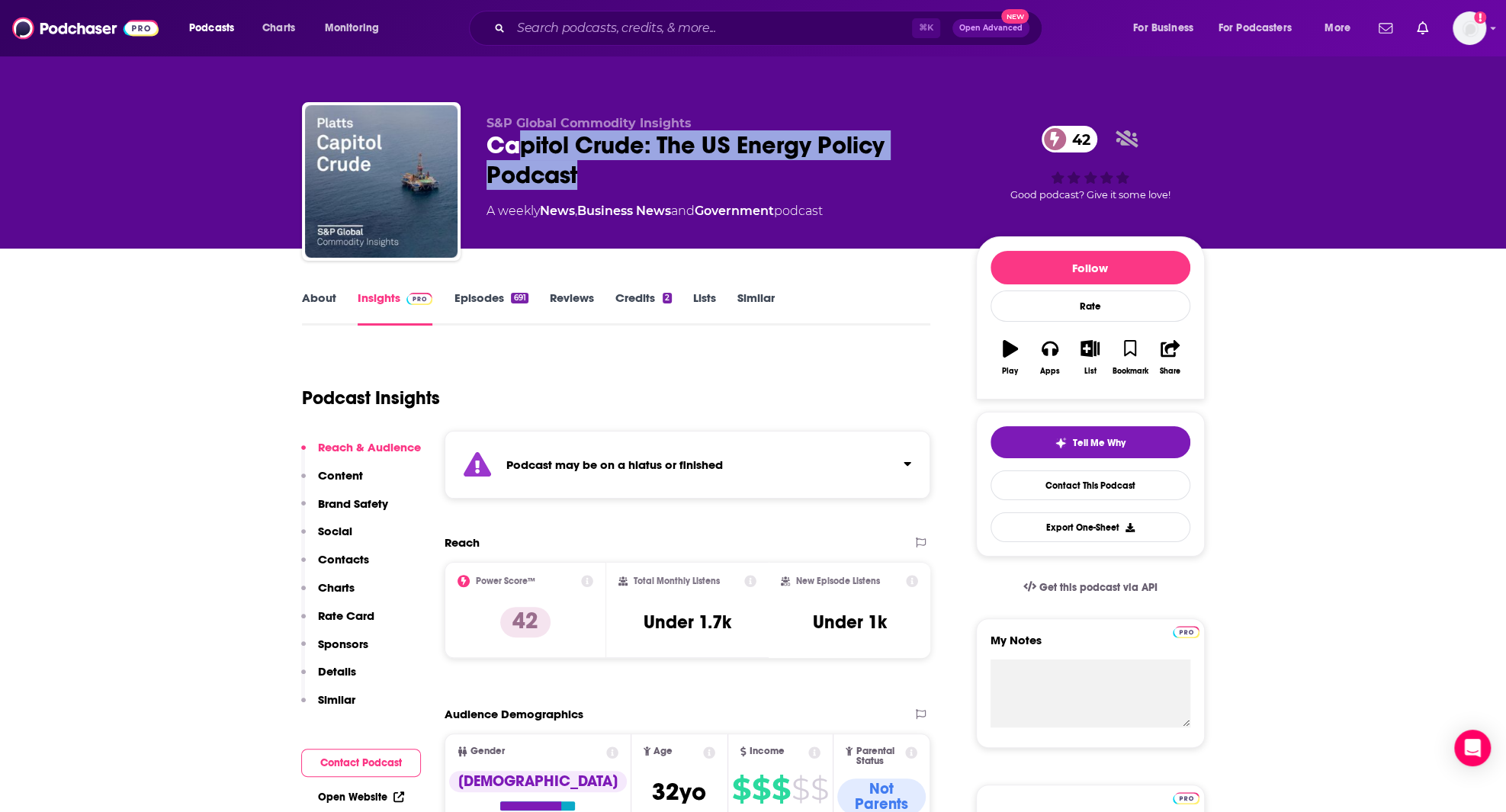
drag, startPoint x: 521, startPoint y: 153, endPoint x: 628, endPoint y: 163, distance: 107.5
click at [628, 163] on div "Capitol Crude: The US Energy Policy Podcast 42" at bounding box center [719, 160] width 465 height 60
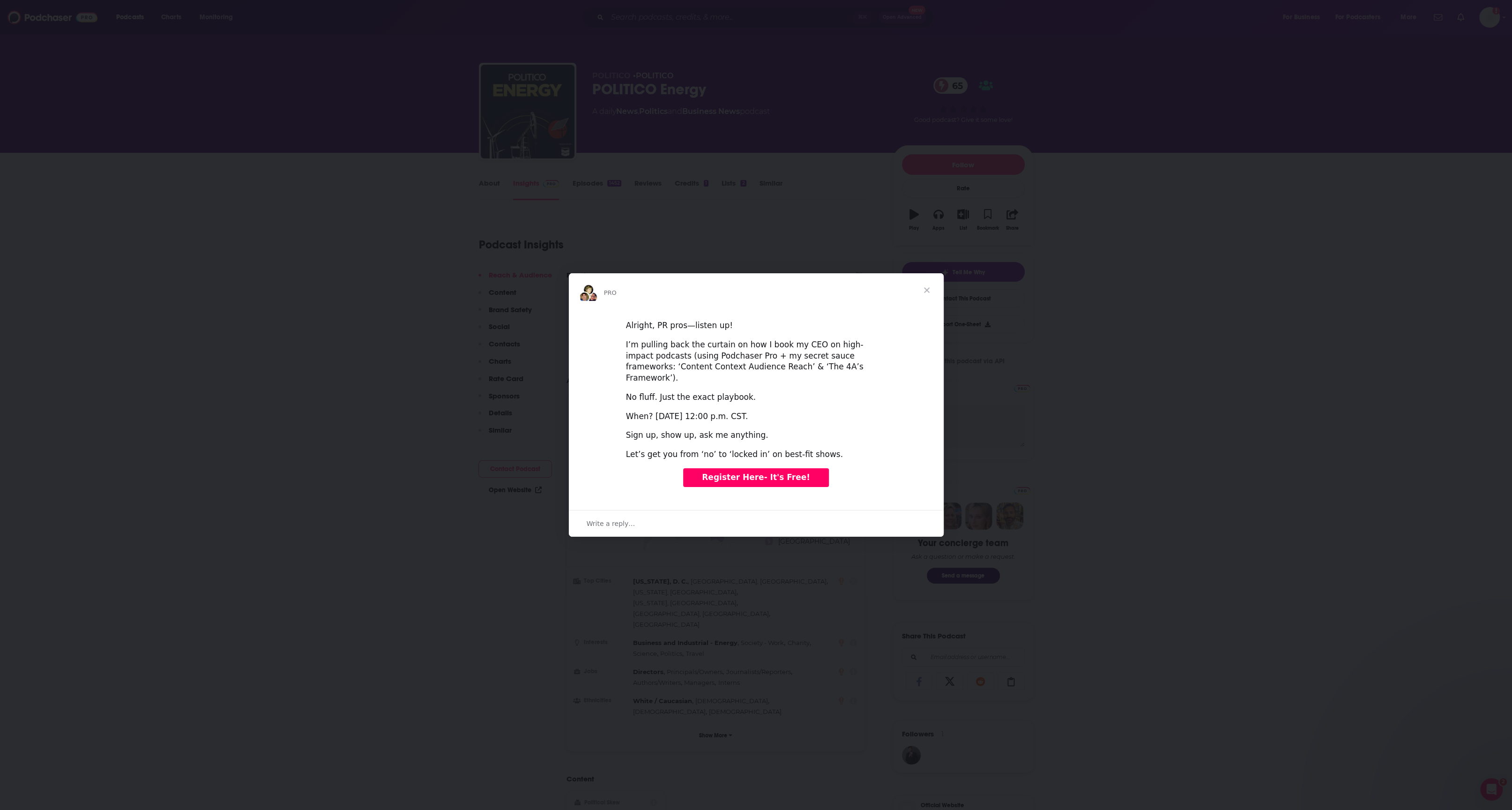
click at [930, 296] on span "Close" at bounding box center [927, 290] width 34 height 34
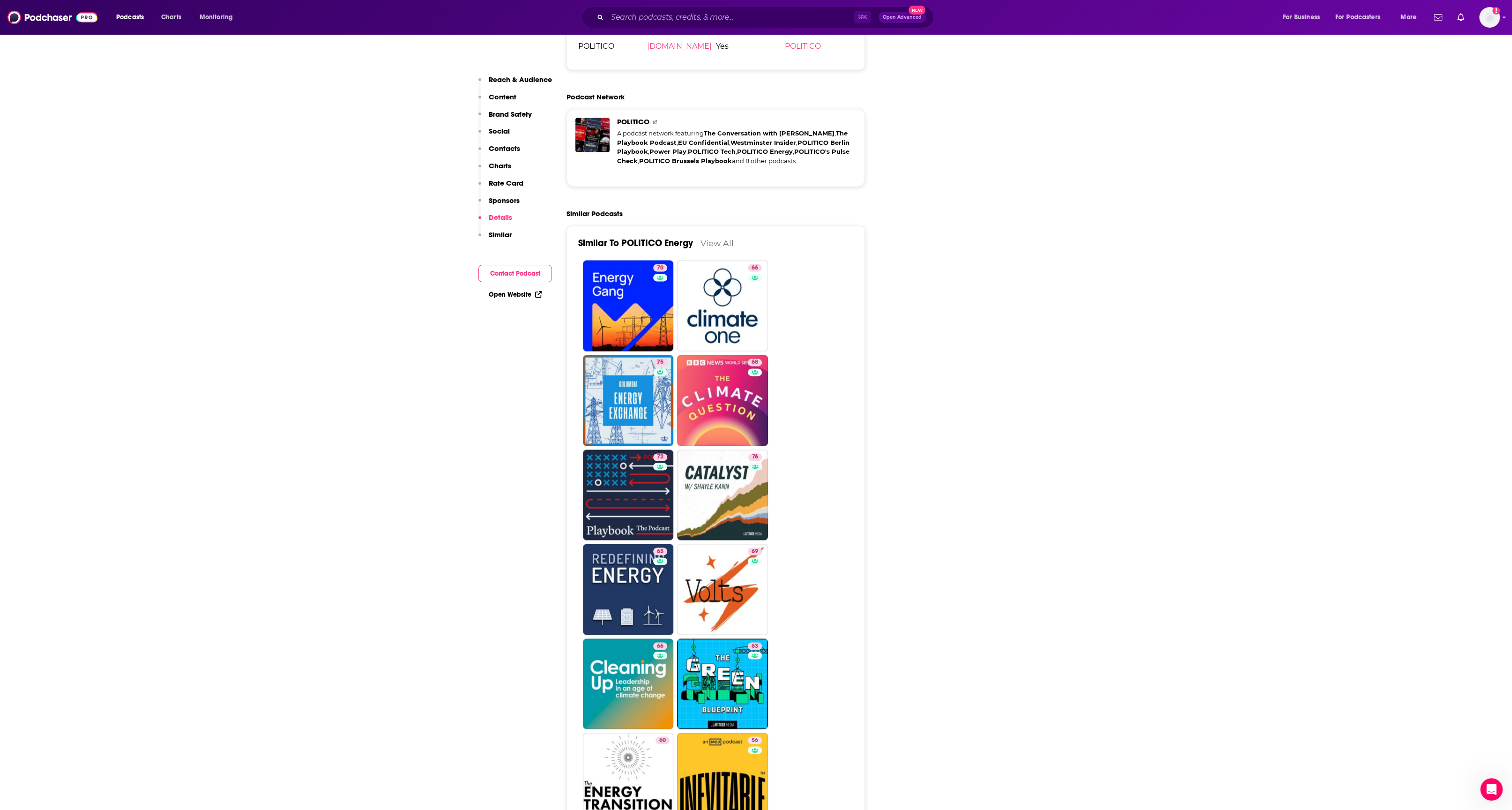
scroll to position [1925, 0]
